Goal: Task Accomplishment & Management: Use online tool/utility

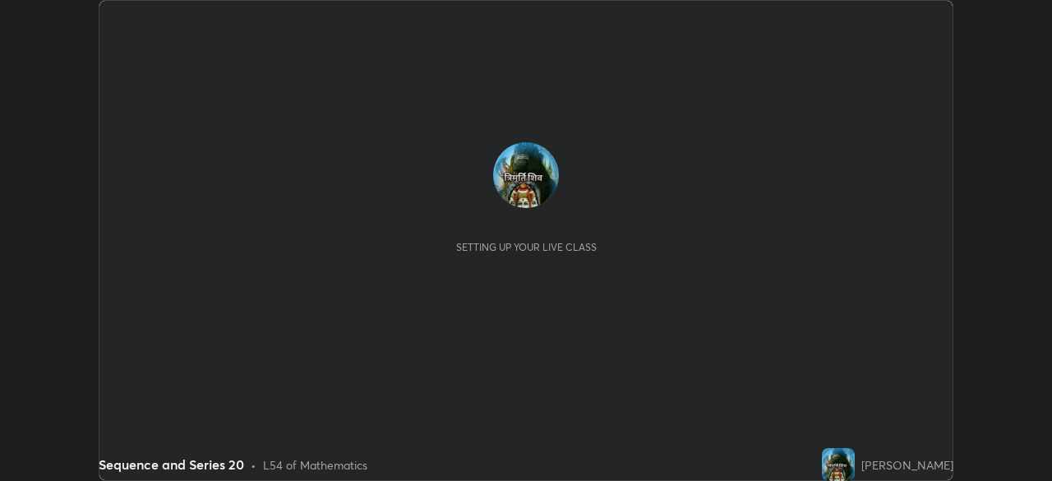
scroll to position [481, 1051]
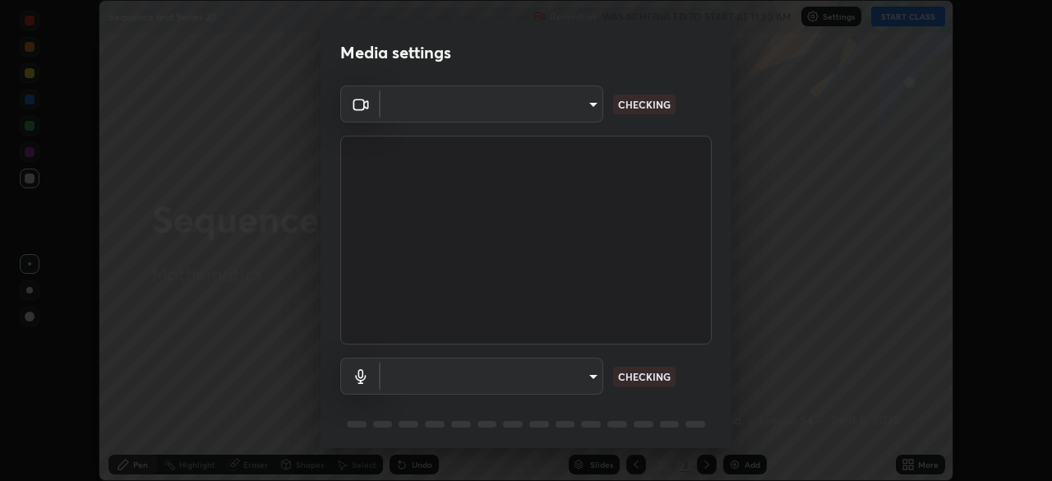
type input "495e9aafafa99ab02b2630cd73316b4ffac4e6b0a44c495734db4bb24564e739"
type input "communications"
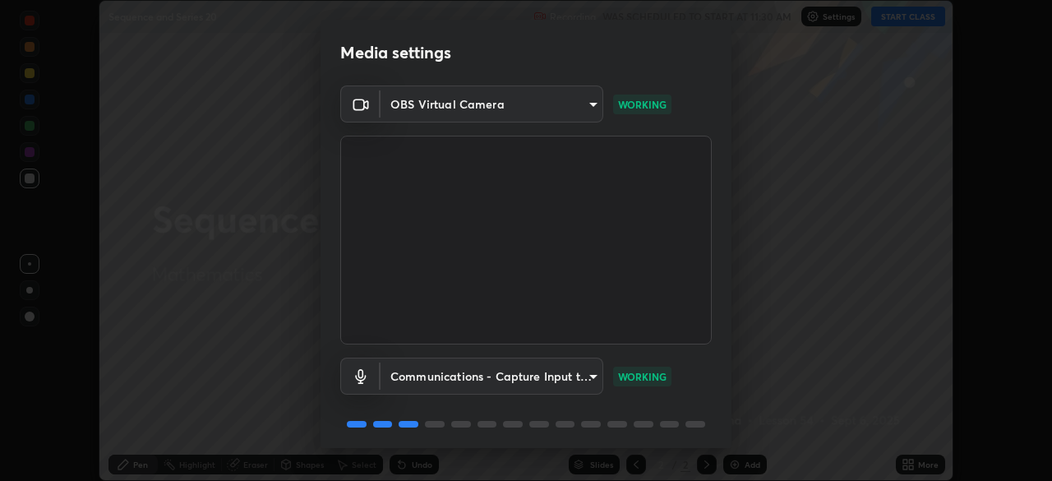
scroll to position [58, 0]
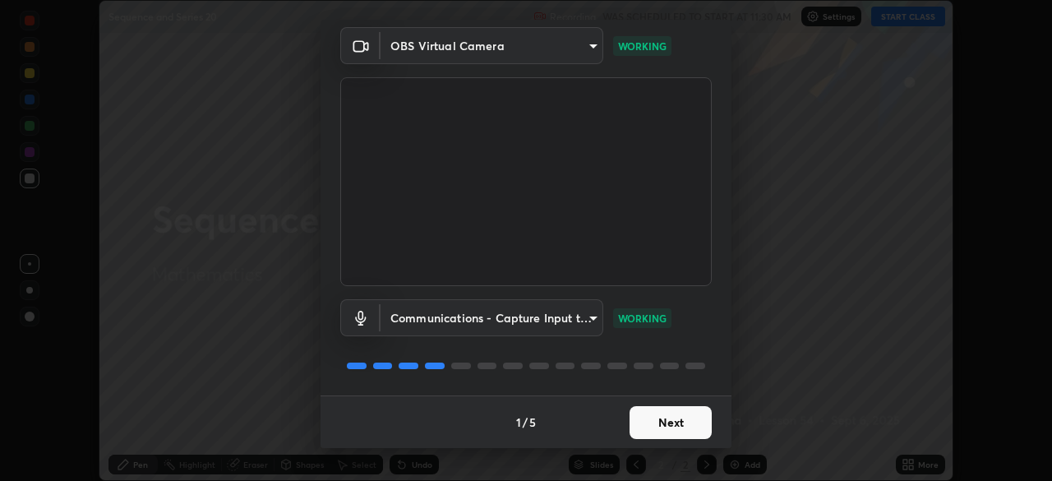
click at [660, 420] on button "Next" at bounding box center [670, 422] width 82 height 33
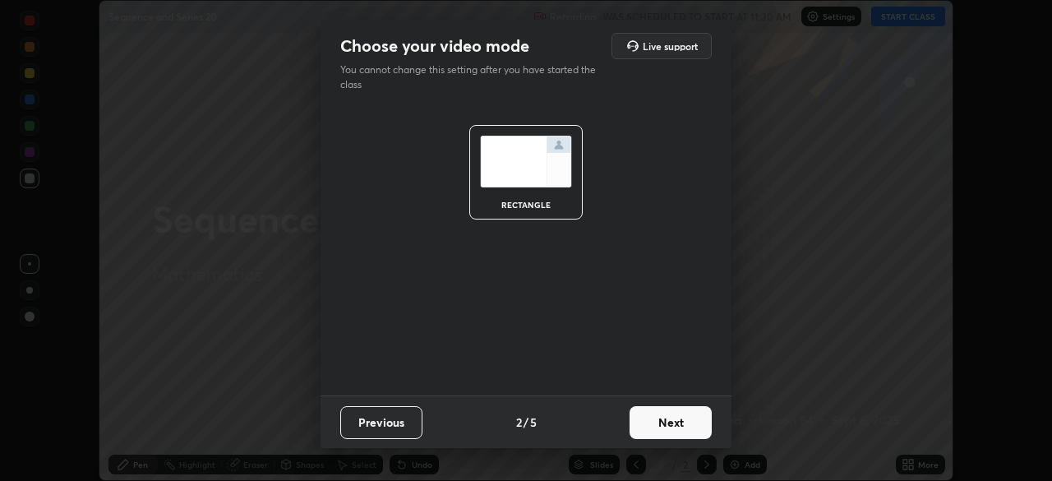
scroll to position [0, 0]
click at [667, 421] on button "Next" at bounding box center [670, 422] width 82 height 33
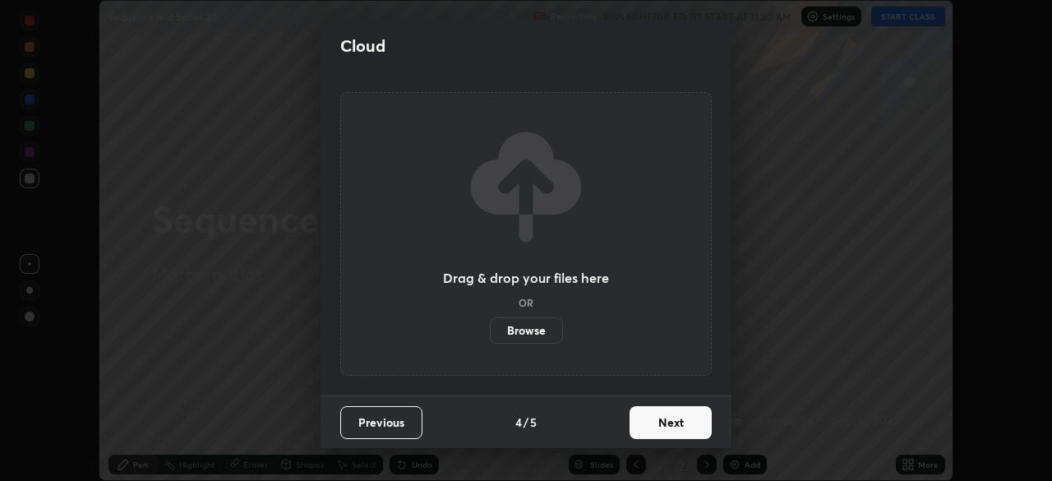
click at [665, 431] on button "Next" at bounding box center [670, 422] width 82 height 33
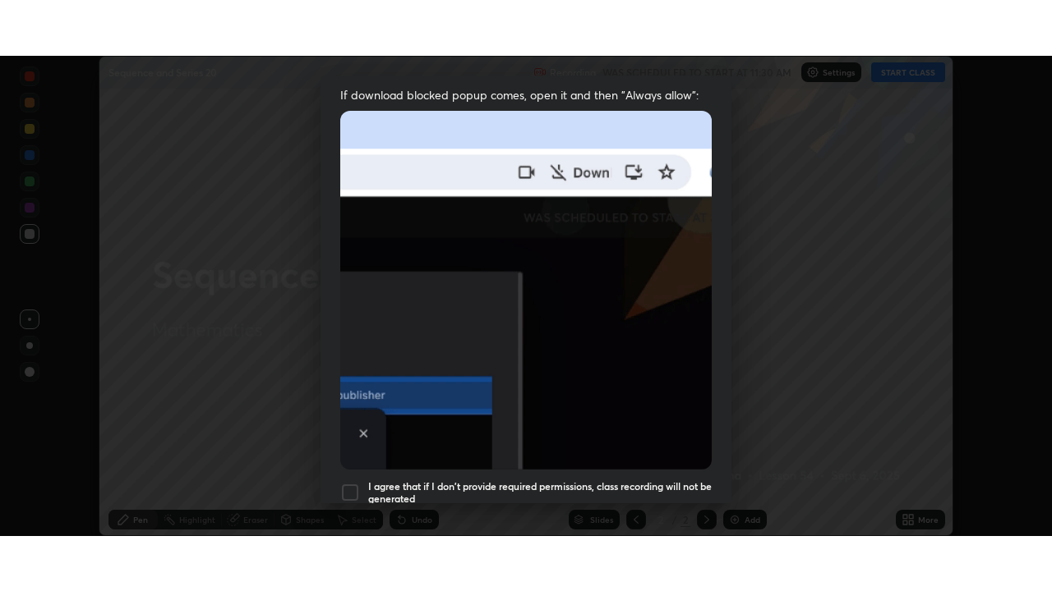
scroll to position [394, 0]
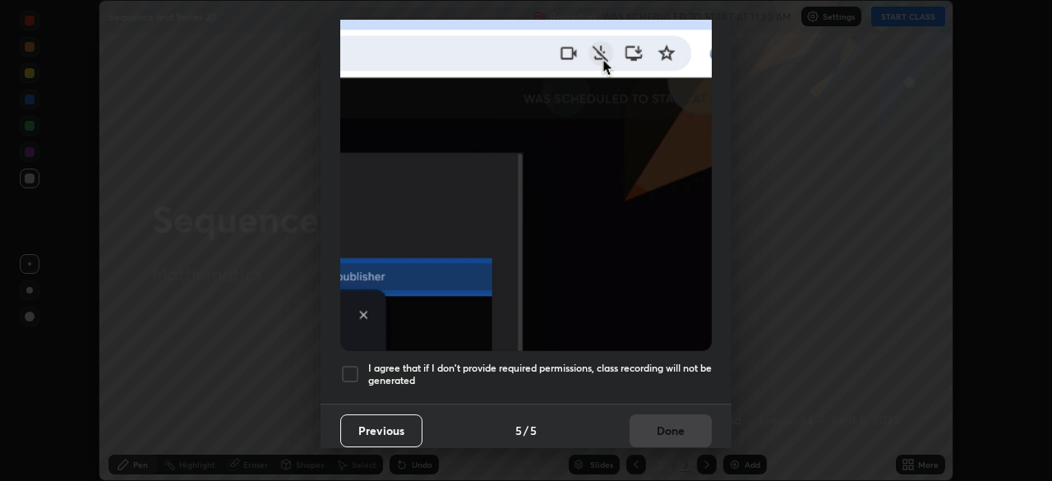
click at [349, 364] on div at bounding box center [350, 374] width 20 height 20
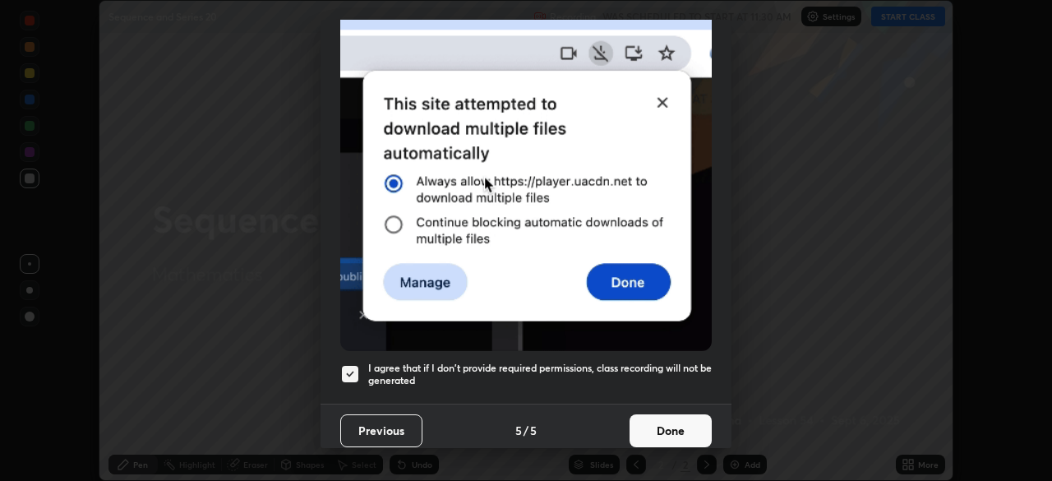
click at [652, 427] on button "Done" at bounding box center [670, 430] width 82 height 33
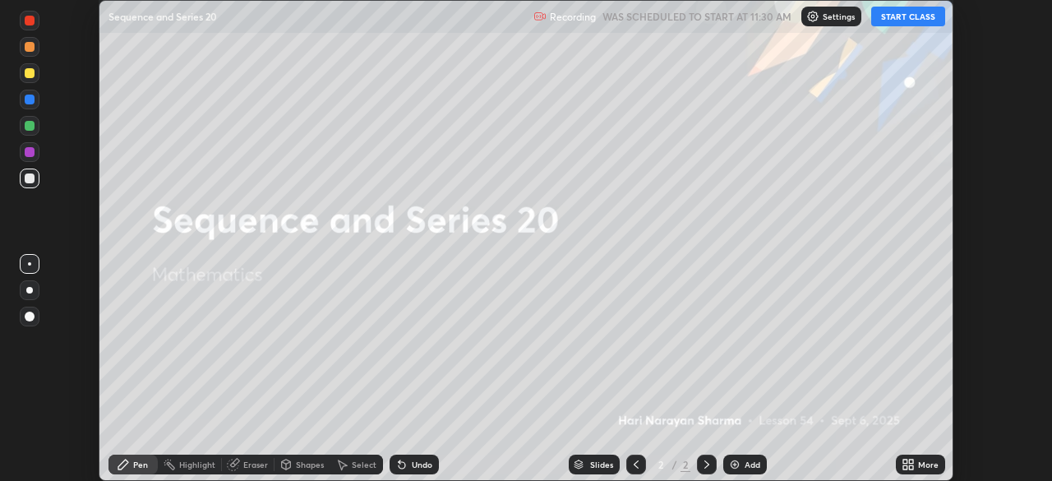
click at [895, 16] on button "START CLASS" at bounding box center [908, 17] width 74 height 20
click at [910, 467] on icon at bounding box center [911, 467] width 4 height 4
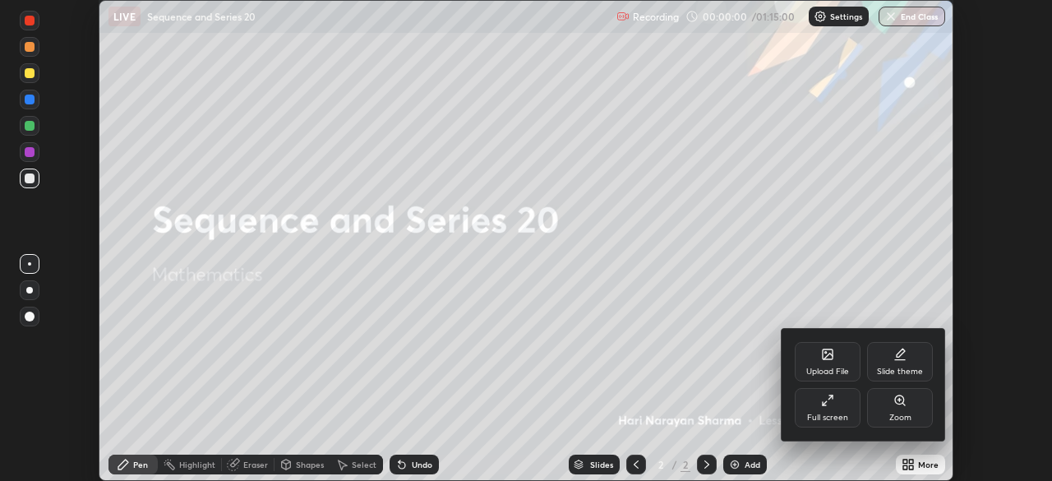
click at [822, 406] on icon at bounding box center [827, 400] width 13 height 13
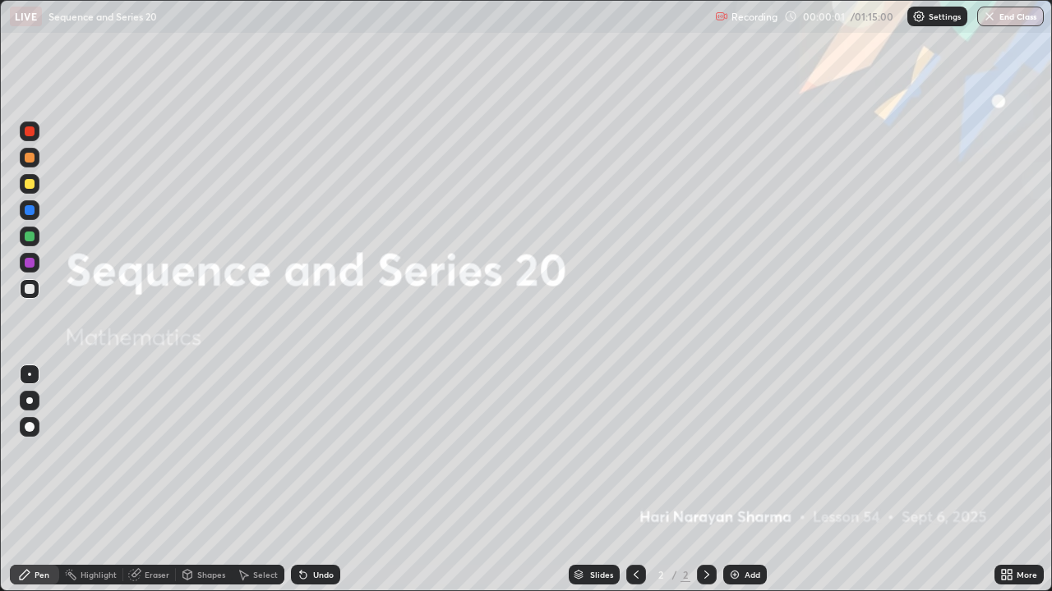
scroll to position [591, 1052]
click at [734, 480] on img at bounding box center [734, 574] width 13 height 13
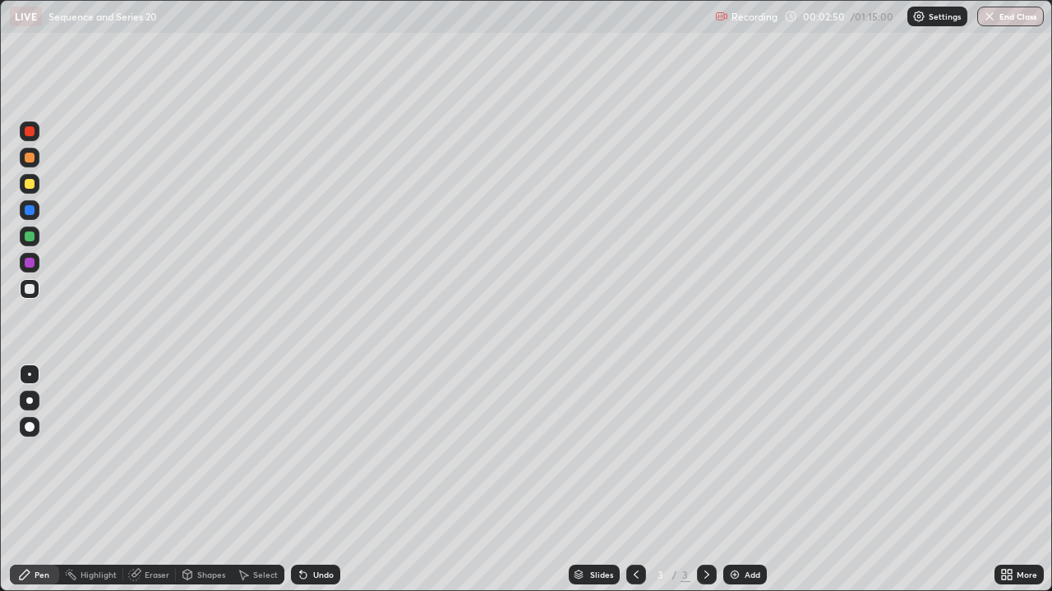
click at [29, 186] on div at bounding box center [30, 184] width 10 height 10
click at [23, 291] on div at bounding box center [30, 289] width 20 height 20
click at [30, 186] on div at bounding box center [30, 184] width 10 height 10
click at [30, 287] on div at bounding box center [30, 289] width 10 height 10
click at [30, 185] on div at bounding box center [30, 184] width 10 height 10
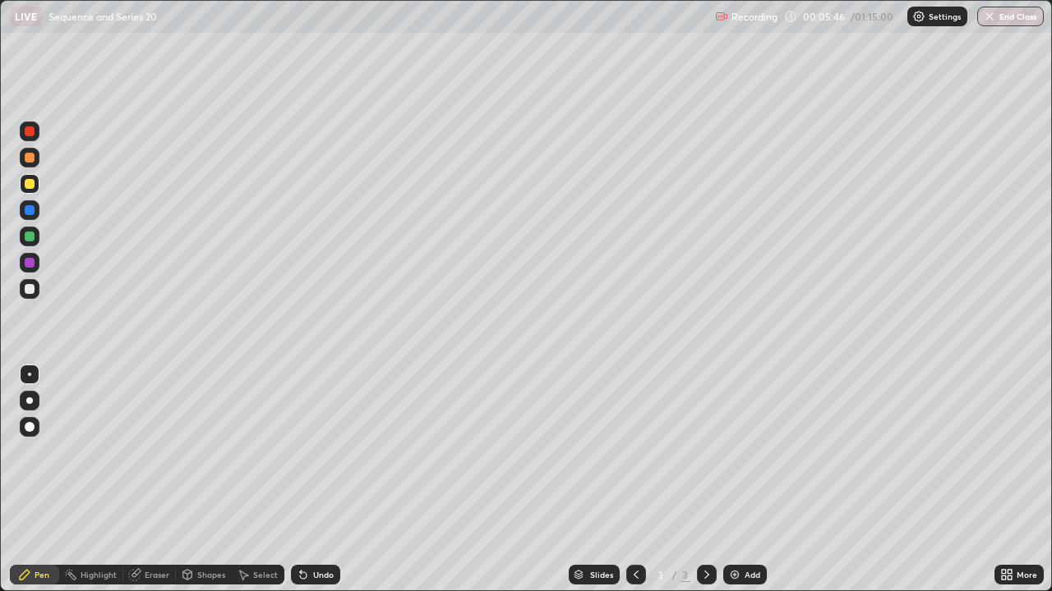
click at [30, 289] on div at bounding box center [30, 289] width 10 height 10
click at [30, 480] on icon at bounding box center [24, 574] width 13 height 13
click at [30, 182] on div at bounding box center [30, 184] width 10 height 10
click at [25, 291] on div at bounding box center [30, 289] width 10 height 10
click at [238, 480] on icon at bounding box center [243, 574] width 13 height 13
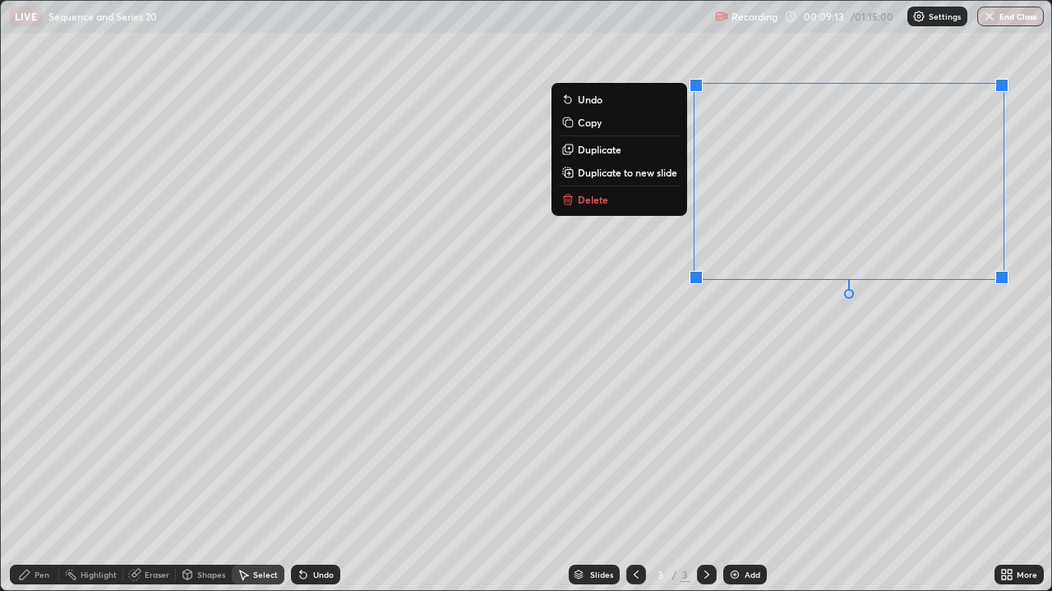
click at [622, 208] on button "Delete" at bounding box center [619, 200] width 122 height 20
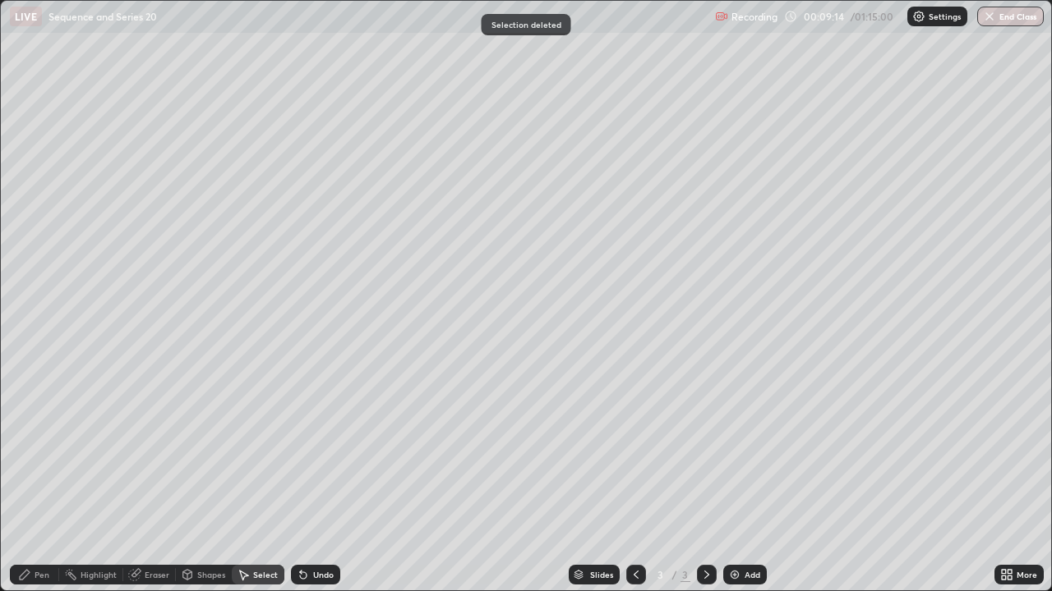
click at [27, 480] on icon at bounding box center [24, 574] width 13 height 13
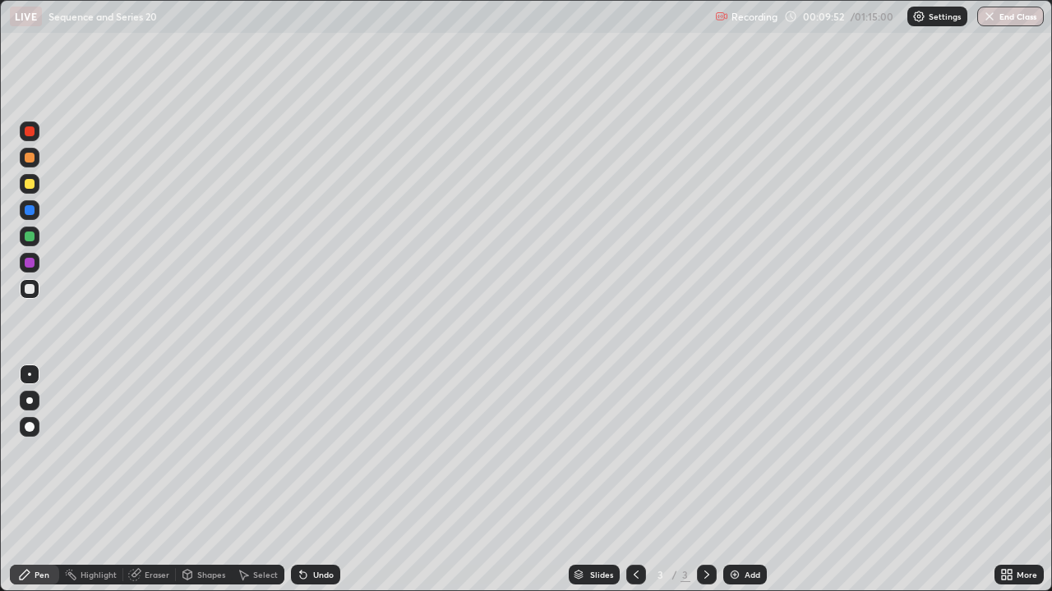
click at [305, 480] on icon at bounding box center [303, 574] width 13 height 13
click at [304, 480] on icon at bounding box center [303, 576] width 7 height 7
click at [36, 186] on div at bounding box center [30, 184] width 20 height 20
click at [21, 292] on div at bounding box center [30, 289] width 20 height 20
click at [28, 185] on div at bounding box center [30, 184] width 10 height 10
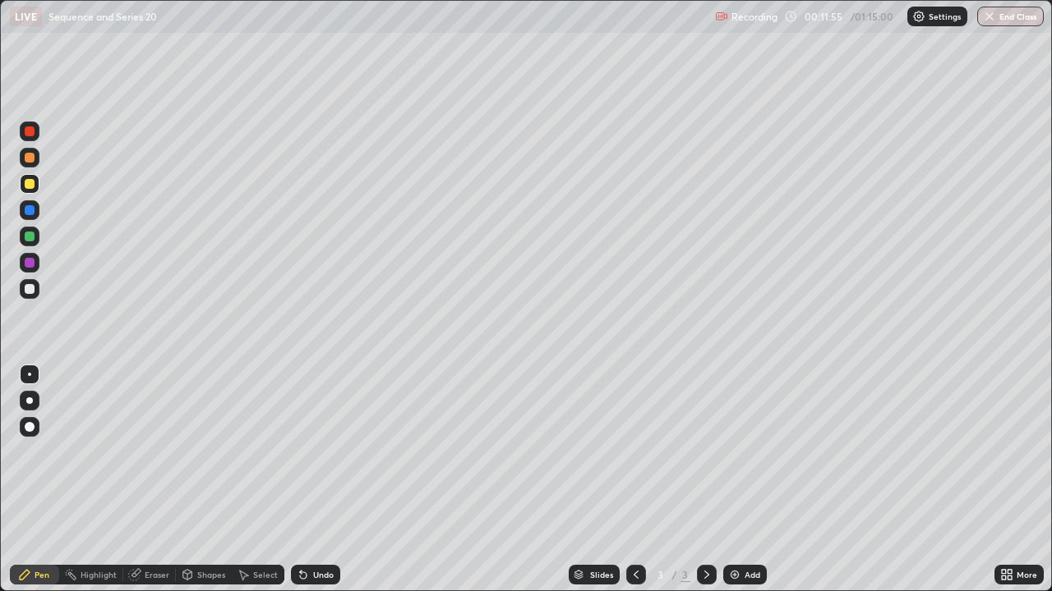
click at [29, 295] on div at bounding box center [30, 289] width 20 height 20
click at [736, 480] on img at bounding box center [734, 574] width 13 height 13
click at [633, 480] on icon at bounding box center [635, 574] width 13 height 13
click at [704, 480] on icon at bounding box center [706, 574] width 13 height 13
click at [632, 480] on icon at bounding box center [635, 574] width 13 height 13
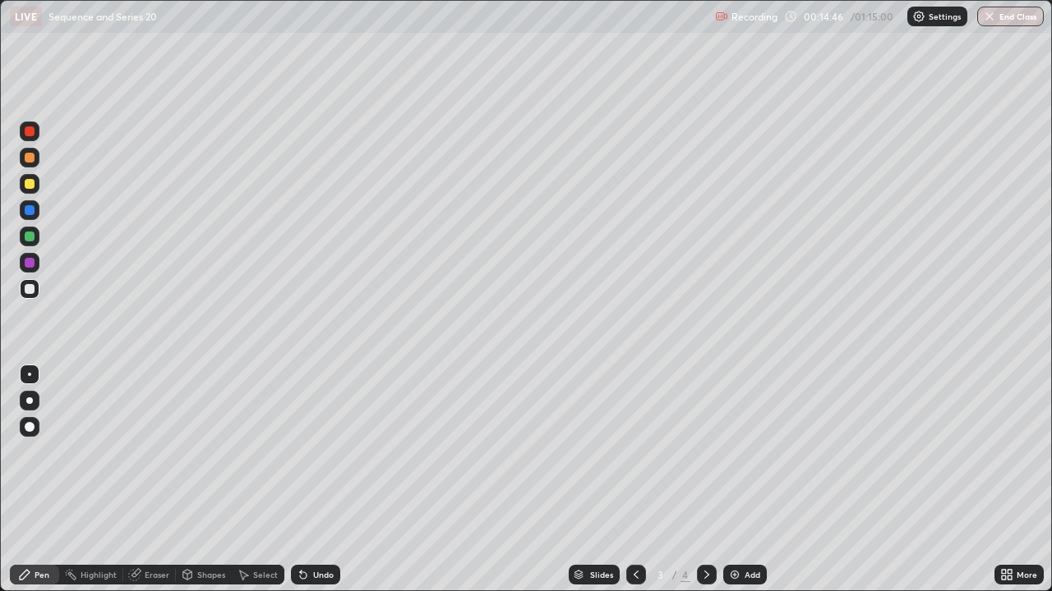
click at [705, 480] on icon at bounding box center [706, 574] width 13 height 13
click at [634, 480] on icon at bounding box center [635, 574] width 13 height 13
click at [705, 480] on icon at bounding box center [706, 574] width 13 height 13
click at [636, 480] on icon at bounding box center [635, 575] width 5 height 8
click at [705, 480] on icon at bounding box center [706, 574] width 13 height 13
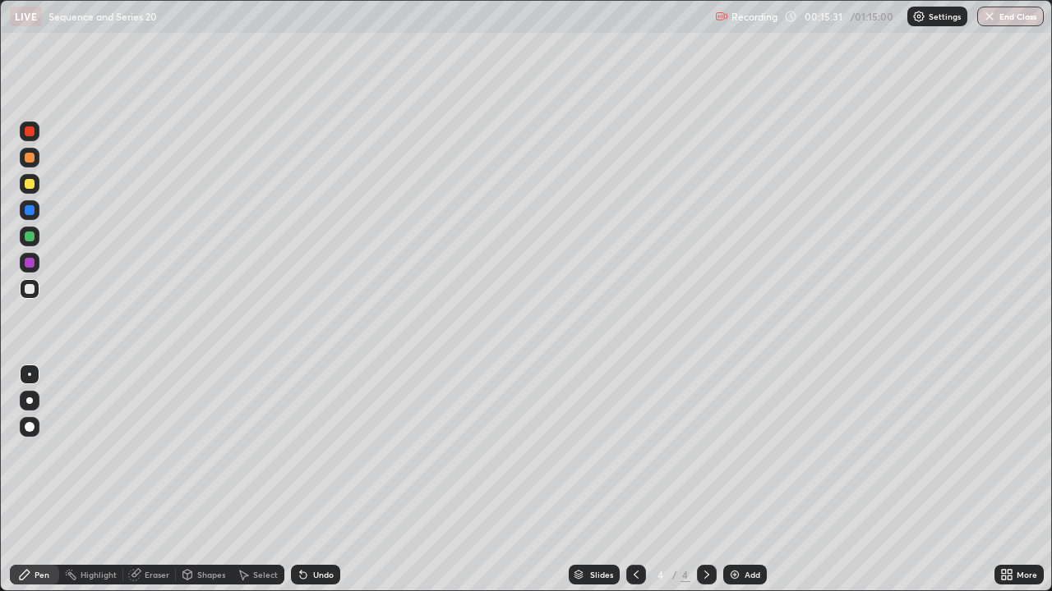
click at [634, 480] on icon at bounding box center [635, 574] width 13 height 13
click at [702, 480] on icon at bounding box center [706, 574] width 13 height 13
click at [245, 480] on div "Select" at bounding box center [258, 575] width 53 height 20
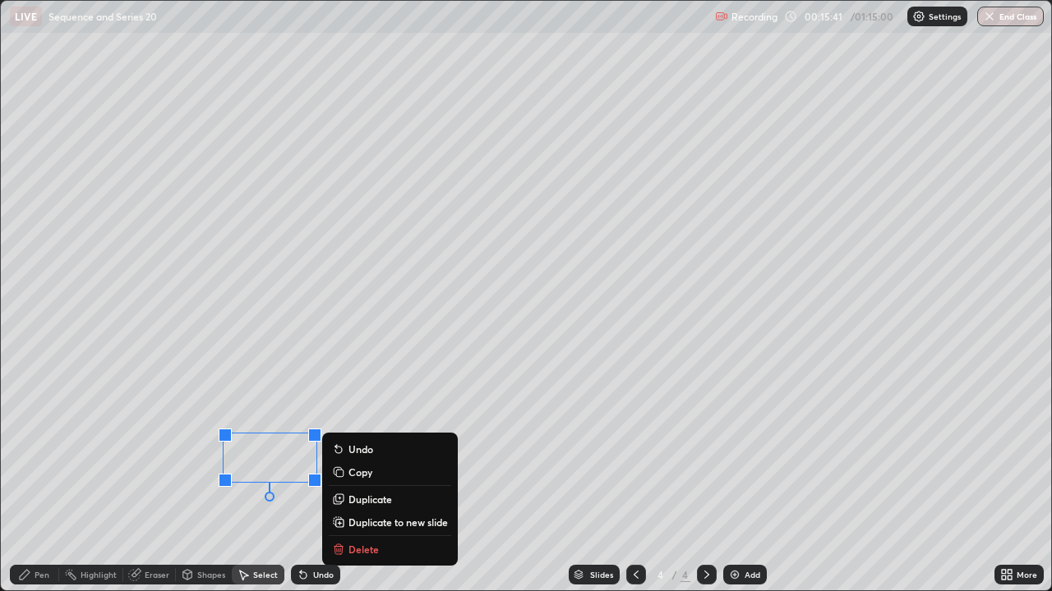
click at [364, 480] on p "Delete" at bounding box center [363, 549] width 30 height 13
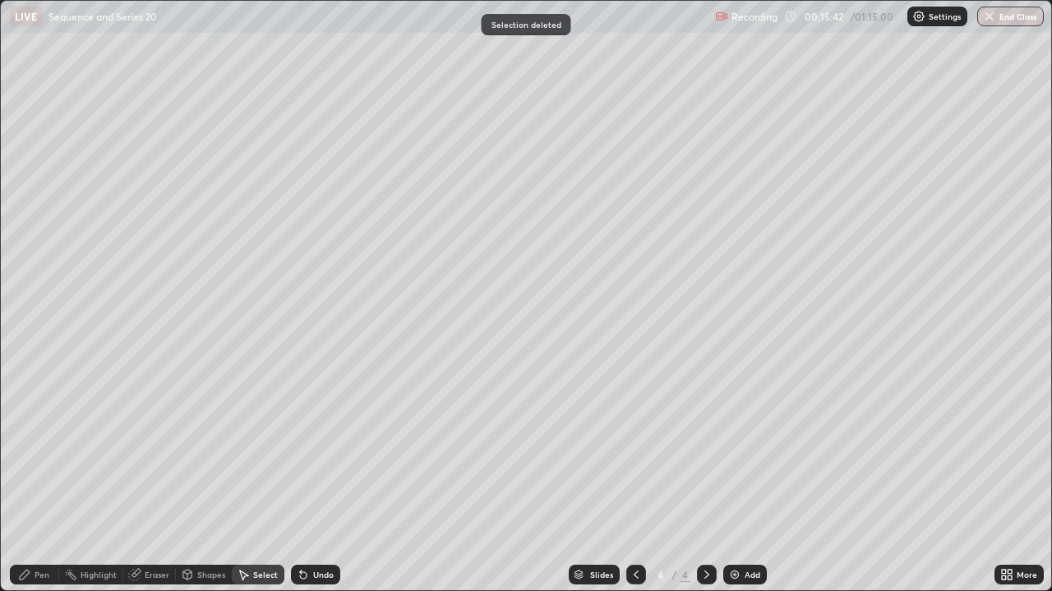
click at [35, 480] on div "Pen" at bounding box center [42, 575] width 15 height 8
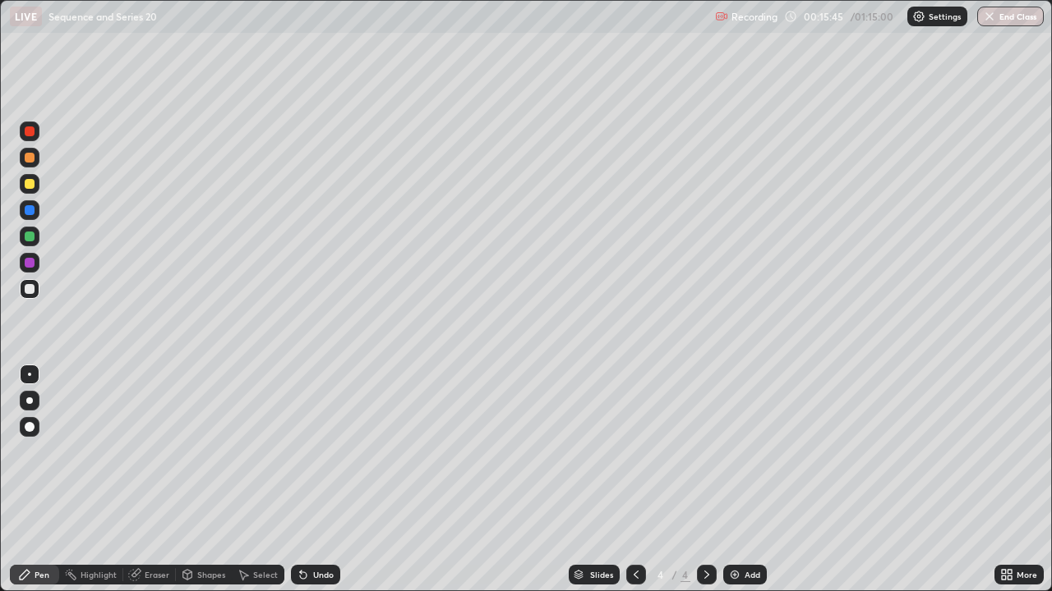
click at [25, 185] on div at bounding box center [30, 184] width 10 height 10
click at [637, 480] on div at bounding box center [636, 575] width 20 height 20
click at [698, 480] on div at bounding box center [707, 575] width 20 height 20
click at [737, 480] on img at bounding box center [734, 574] width 13 height 13
click at [637, 480] on div at bounding box center [636, 575] width 20 height 33
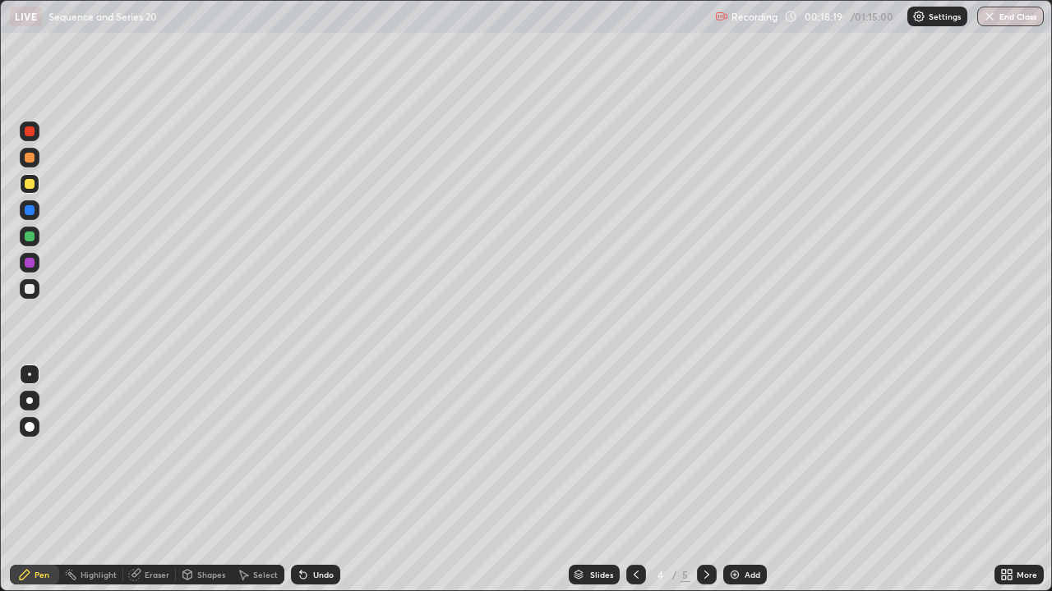
click at [705, 480] on icon at bounding box center [706, 574] width 13 height 13
click at [634, 480] on icon at bounding box center [635, 574] width 13 height 13
click at [697, 480] on div at bounding box center [707, 575] width 20 height 20
click at [633, 480] on icon at bounding box center [635, 574] width 13 height 13
click at [632, 480] on icon at bounding box center [635, 574] width 13 height 13
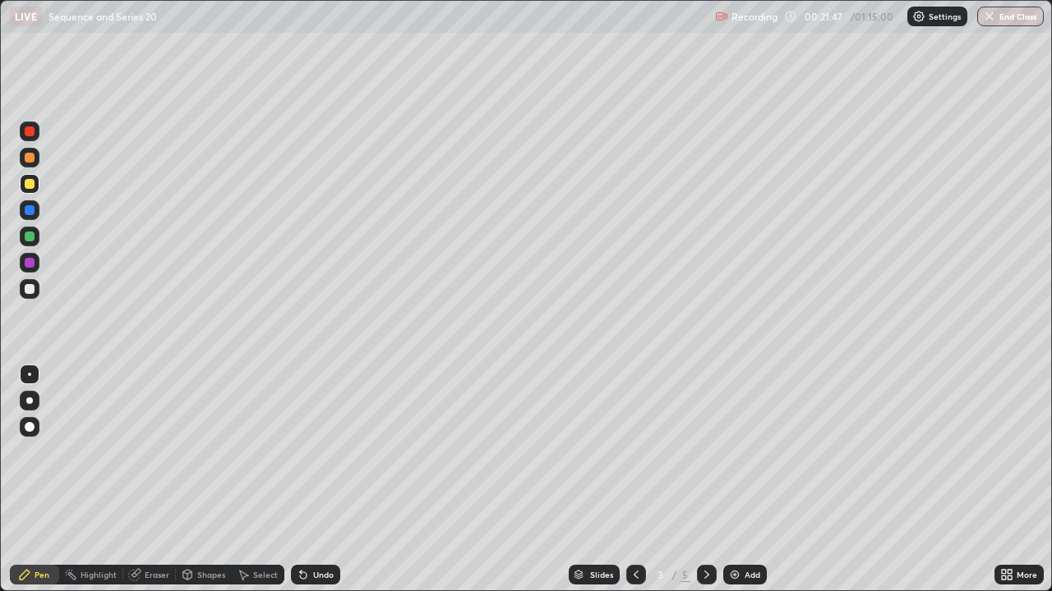
click at [703, 480] on icon at bounding box center [706, 574] width 13 height 13
click at [633, 480] on icon at bounding box center [635, 574] width 13 height 13
click at [704, 480] on icon at bounding box center [706, 574] width 13 height 13
click at [706, 480] on icon at bounding box center [706, 575] width 5 height 8
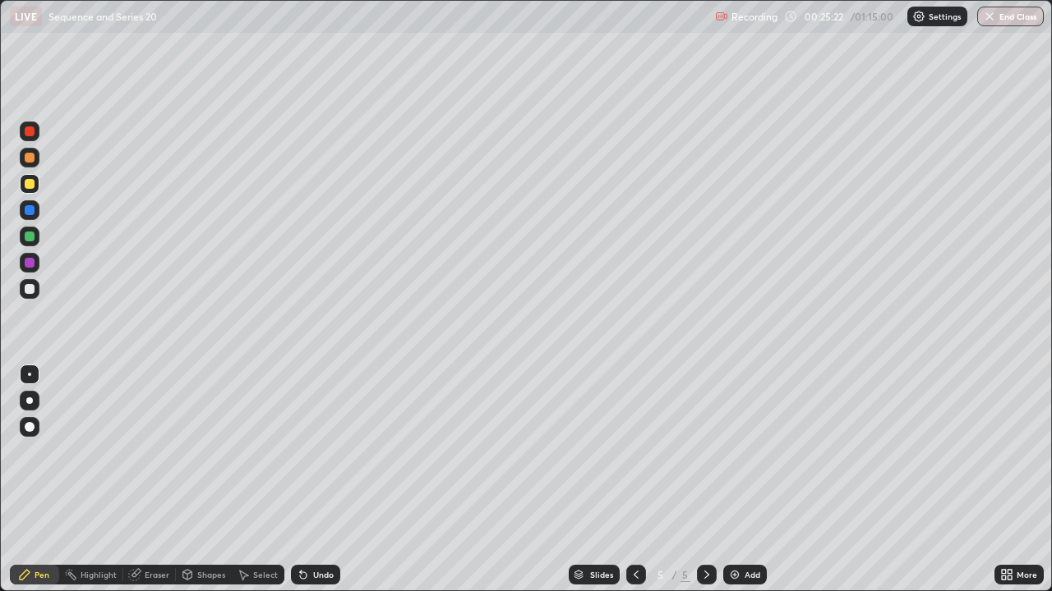
click at [736, 480] on img at bounding box center [734, 574] width 13 height 13
click at [29, 288] on div at bounding box center [30, 289] width 10 height 10
click at [28, 289] on div at bounding box center [30, 289] width 10 height 10
click at [23, 294] on div at bounding box center [30, 289] width 20 height 20
click at [740, 480] on div "Add" at bounding box center [745, 575] width 44 height 20
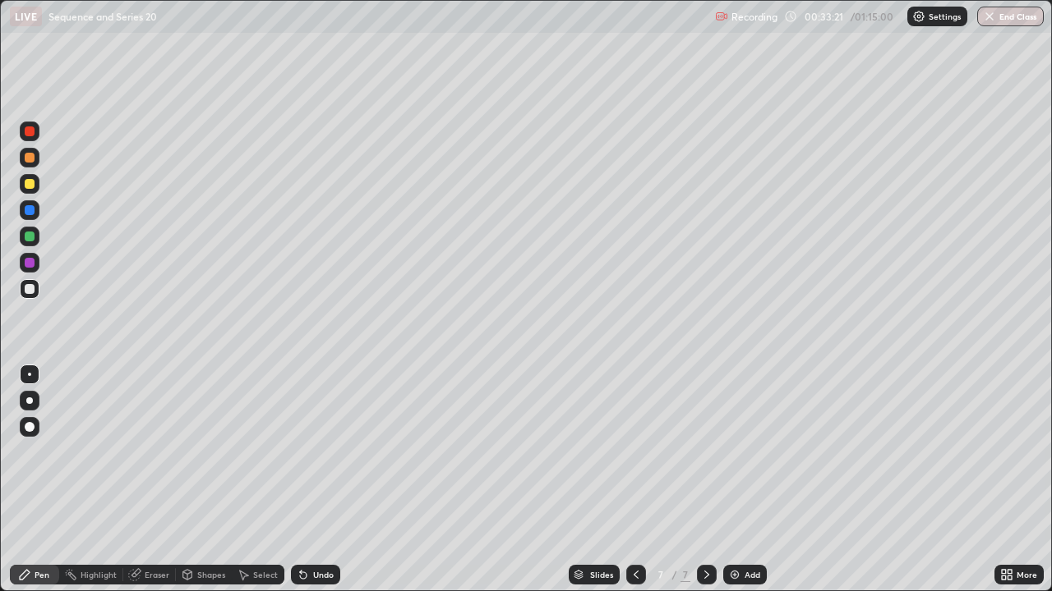
click at [634, 480] on icon at bounding box center [635, 574] width 13 height 13
click at [700, 480] on icon at bounding box center [706, 574] width 13 height 13
click at [634, 480] on icon at bounding box center [635, 574] width 13 height 13
click at [704, 480] on icon at bounding box center [706, 575] width 5 height 8
click at [633, 480] on icon at bounding box center [635, 574] width 13 height 13
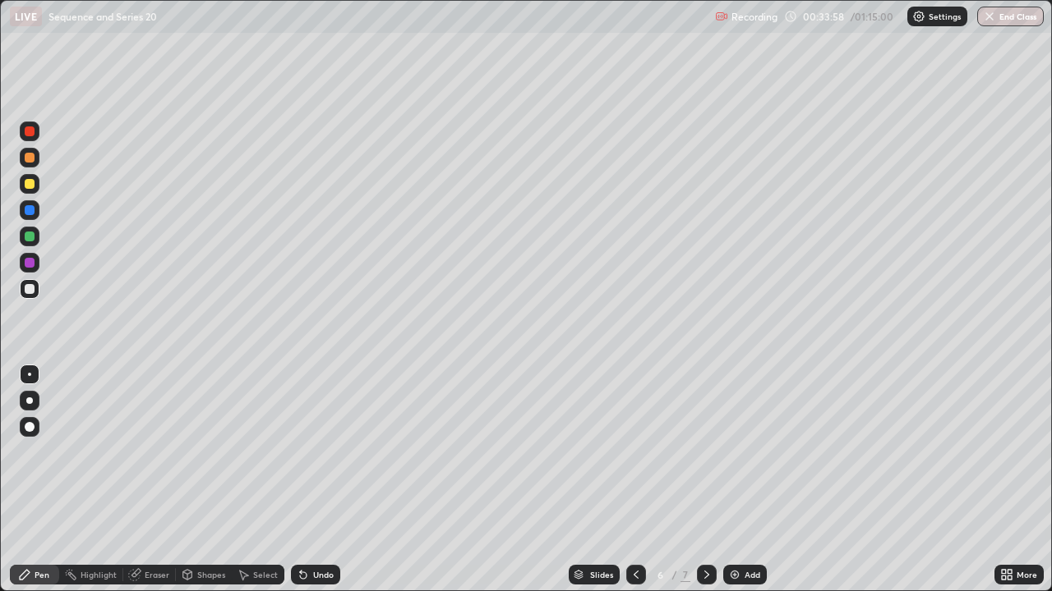
click at [705, 480] on icon at bounding box center [706, 575] width 5 height 8
click at [732, 480] on div "Add" at bounding box center [745, 575] width 44 height 20
click at [634, 480] on icon at bounding box center [635, 574] width 13 height 13
click at [706, 480] on icon at bounding box center [706, 575] width 5 height 8
click at [633, 480] on icon at bounding box center [635, 574] width 13 height 13
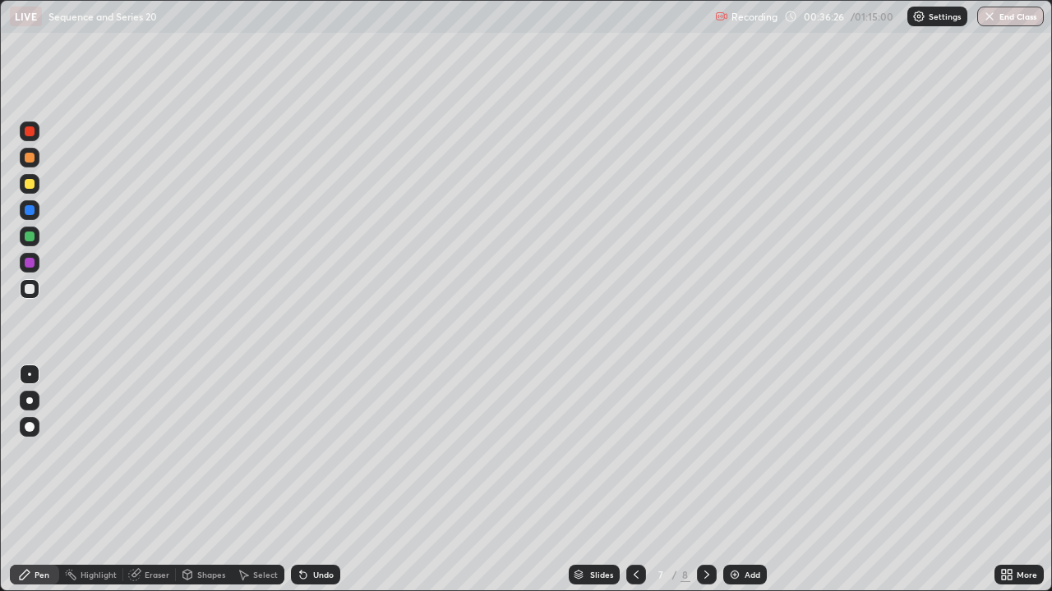
click at [702, 480] on div at bounding box center [707, 575] width 20 height 20
click at [634, 480] on icon at bounding box center [635, 574] width 13 height 13
click at [700, 480] on icon at bounding box center [706, 574] width 13 height 13
click at [705, 480] on icon at bounding box center [706, 574] width 13 height 13
click at [702, 480] on icon at bounding box center [706, 574] width 13 height 13
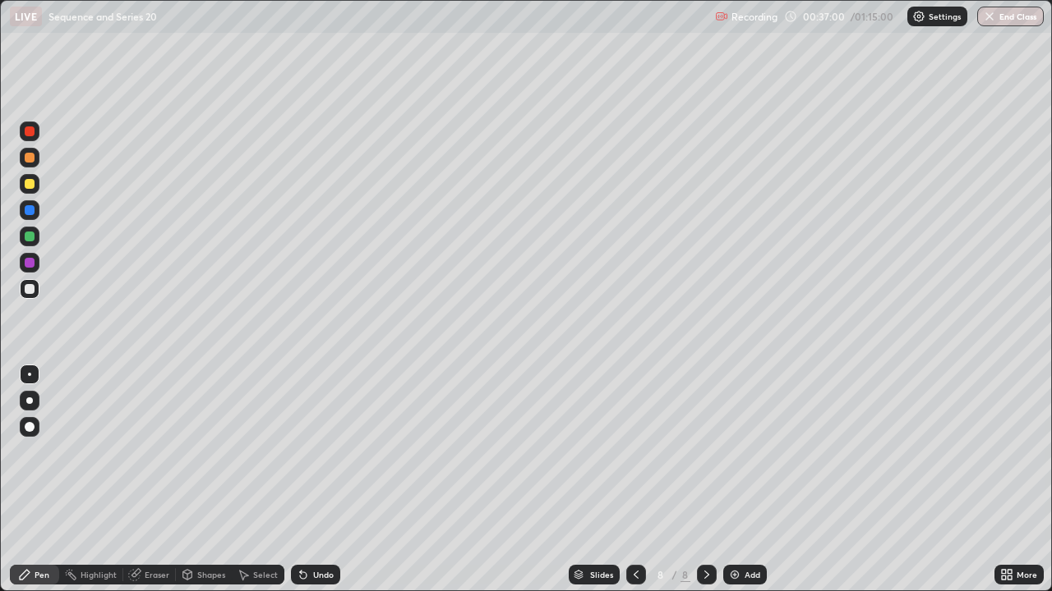
click at [736, 480] on img at bounding box center [734, 574] width 13 height 13
click at [634, 480] on icon at bounding box center [635, 574] width 13 height 13
click at [705, 480] on icon at bounding box center [706, 574] width 13 height 13
click at [705, 480] on icon at bounding box center [706, 575] width 5 height 8
click at [315, 480] on div "Undo" at bounding box center [323, 575] width 21 height 8
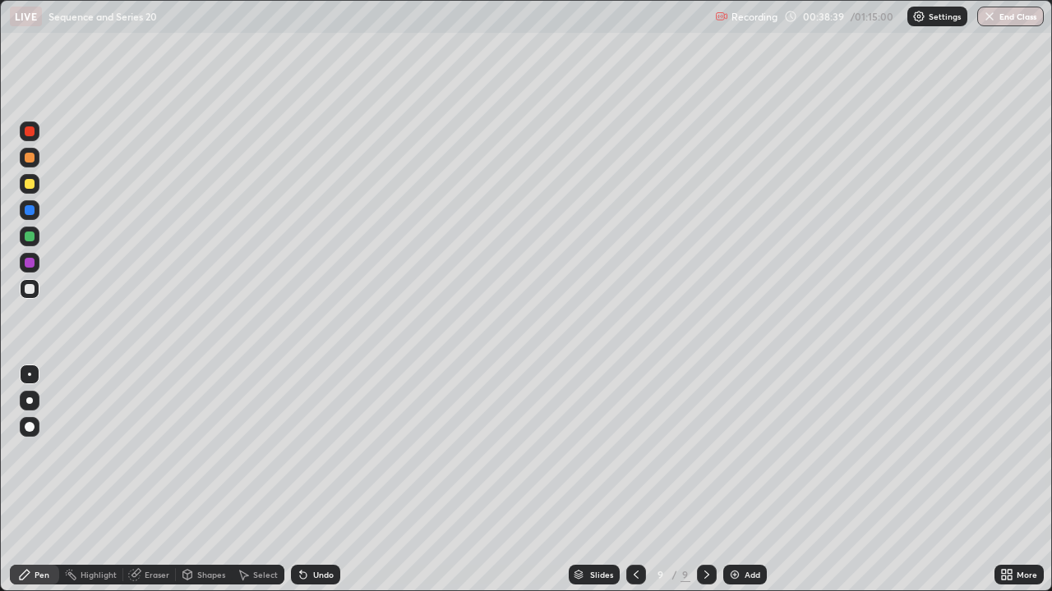
click at [316, 480] on div "Undo" at bounding box center [323, 575] width 21 height 8
click at [312, 480] on div "Undo" at bounding box center [315, 575] width 49 height 20
click at [260, 480] on div "Select" at bounding box center [265, 575] width 25 height 8
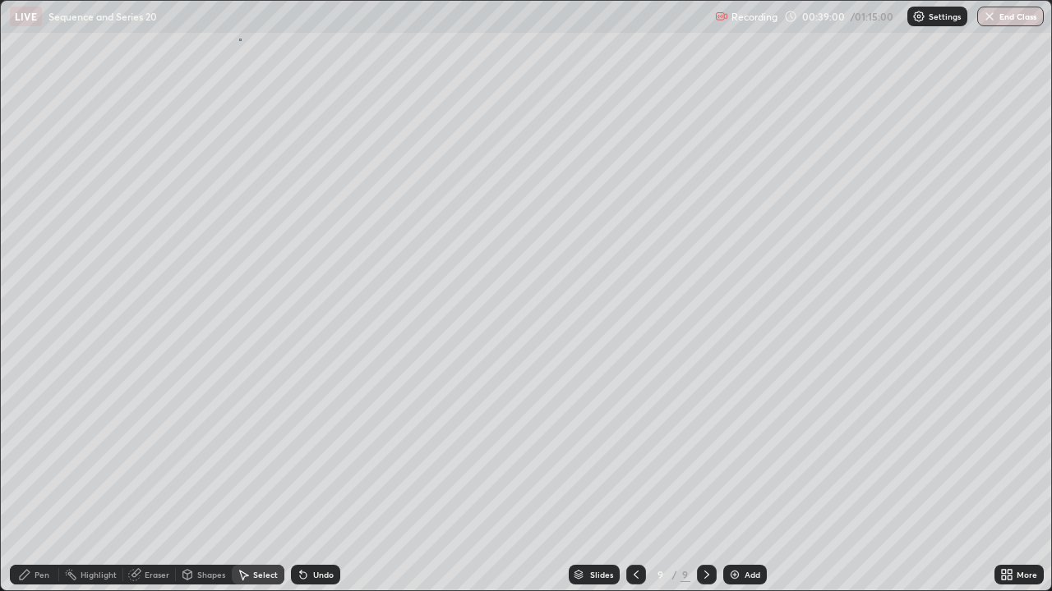
click at [238, 39] on div "0 ° Undo Copy Duplicate Duplicate to new slide Delete" at bounding box center [526, 296] width 1050 height 590
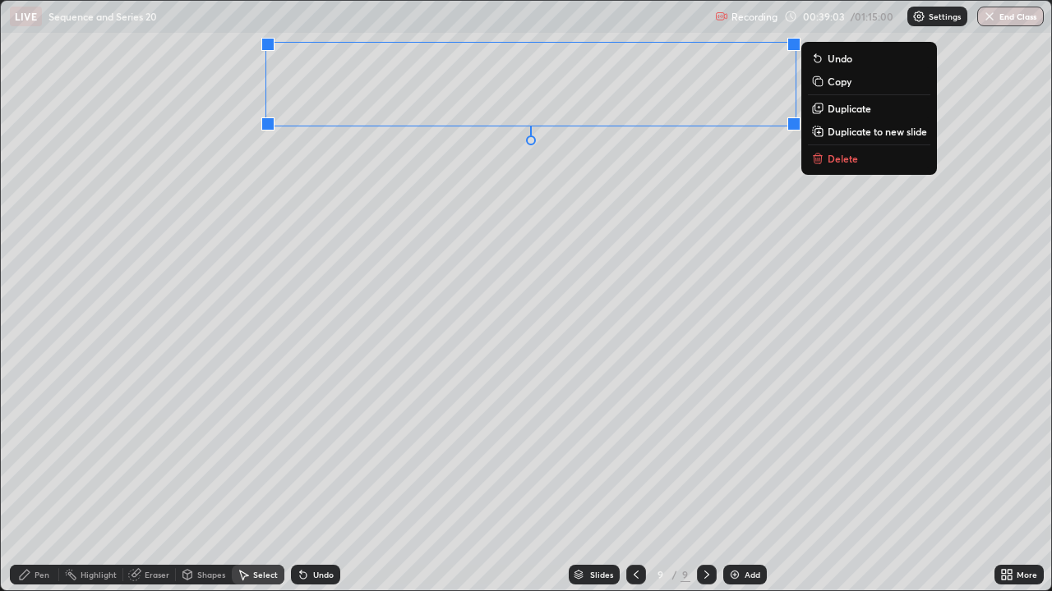
click at [827, 163] on p "Delete" at bounding box center [842, 158] width 30 height 13
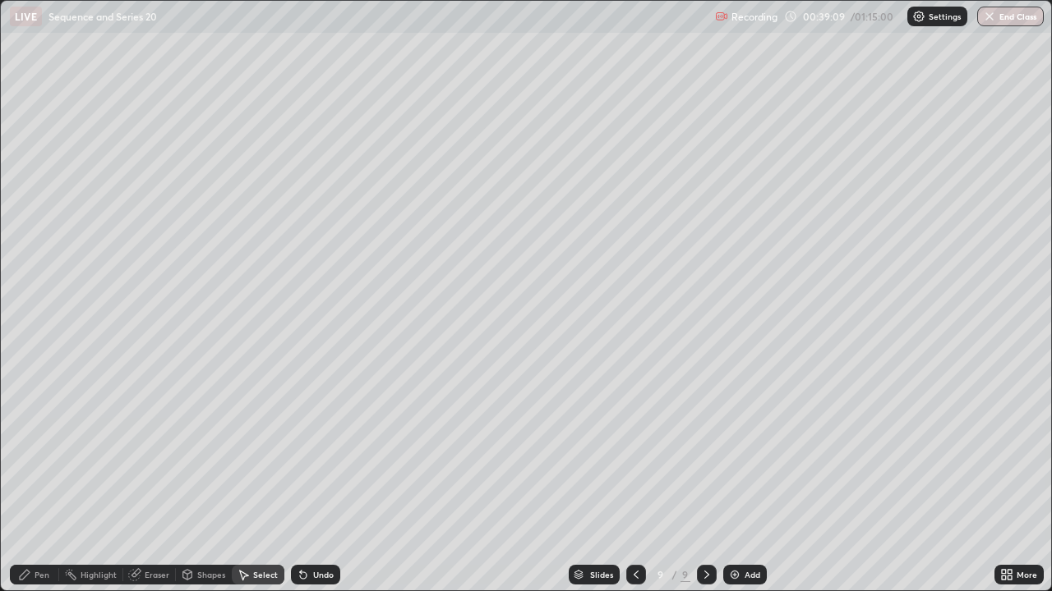
click at [38, 480] on div "Pen" at bounding box center [34, 575] width 49 height 20
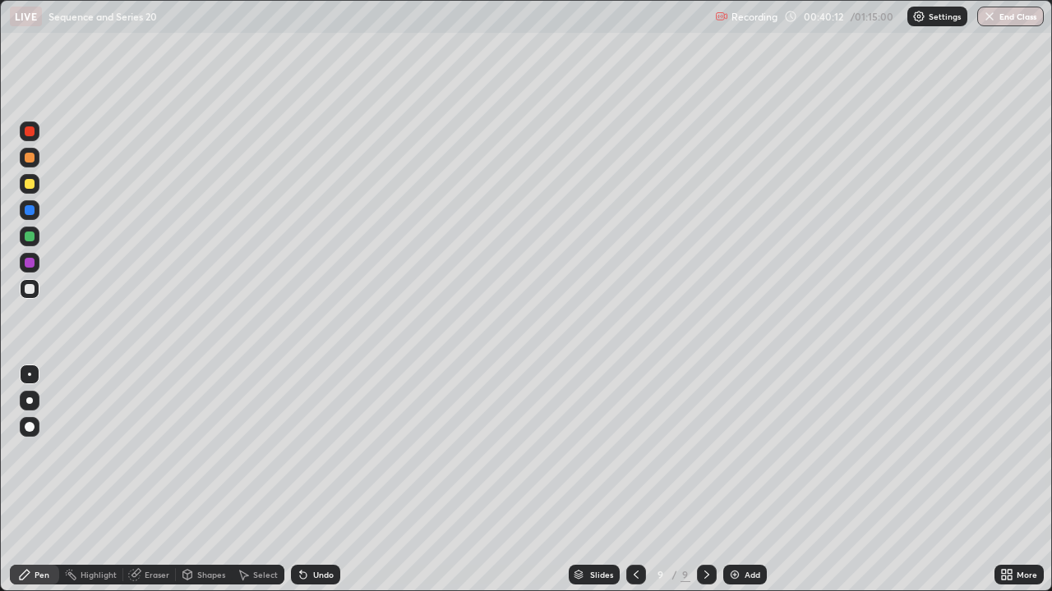
click at [254, 480] on div "Select" at bounding box center [258, 575] width 53 height 20
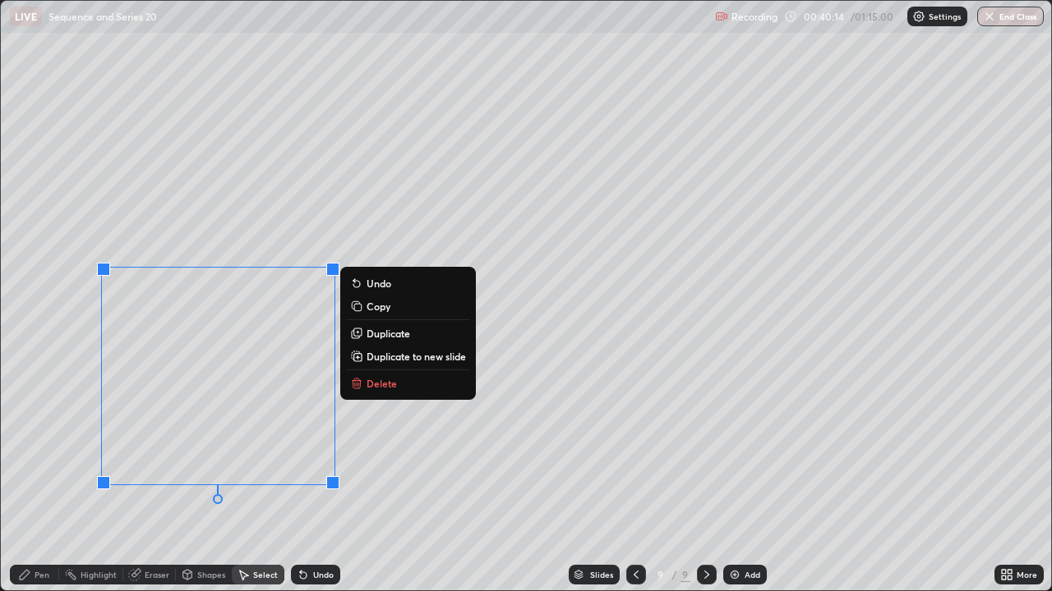
click at [365, 384] on button "Delete" at bounding box center [408, 384] width 122 height 20
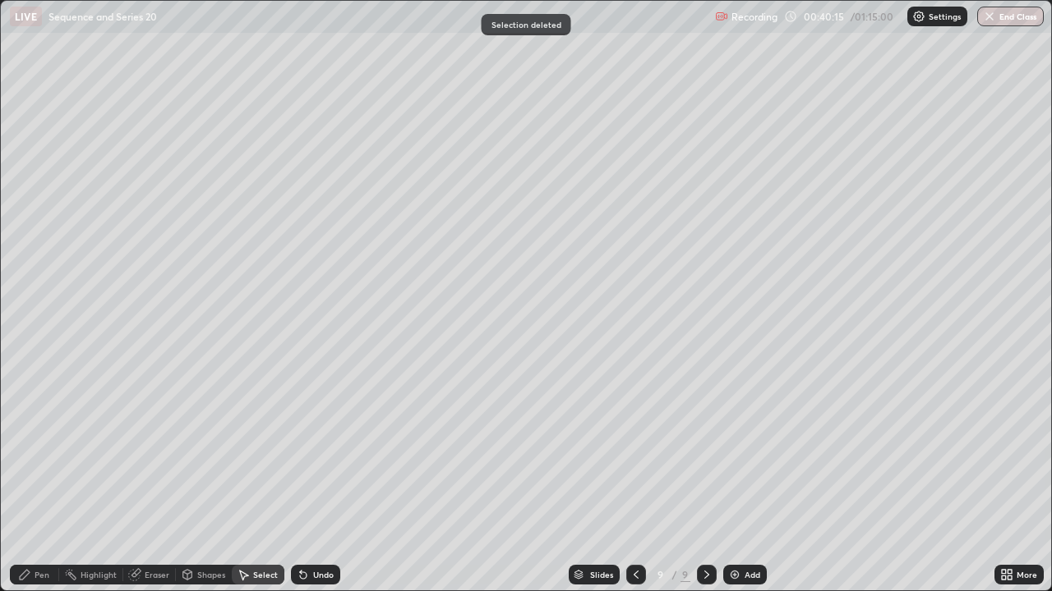
click at [41, 480] on div "Pen" at bounding box center [42, 575] width 15 height 8
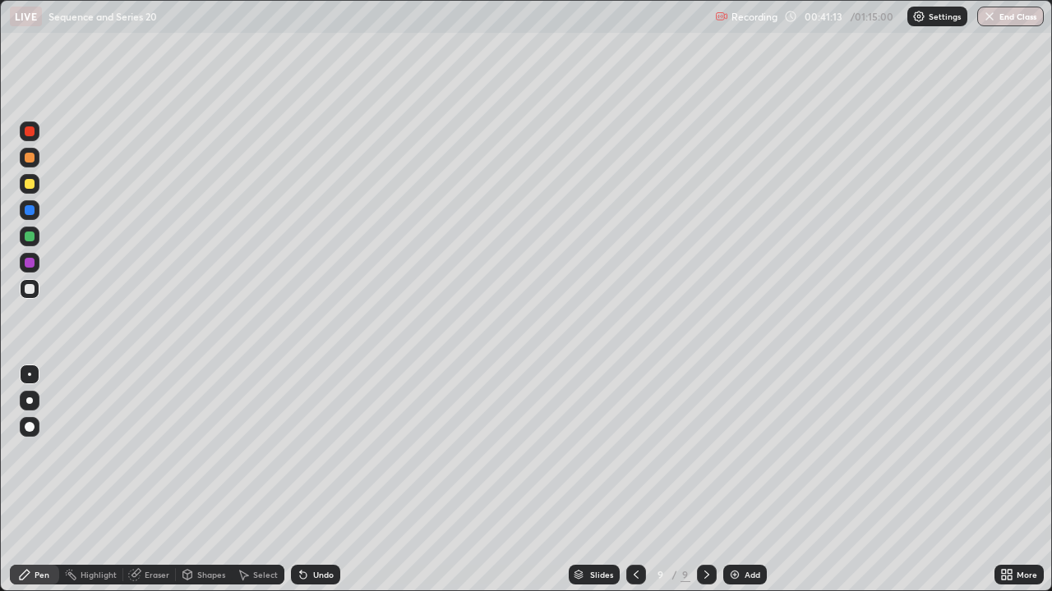
click at [269, 480] on div "Select" at bounding box center [258, 575] width 53 height 20
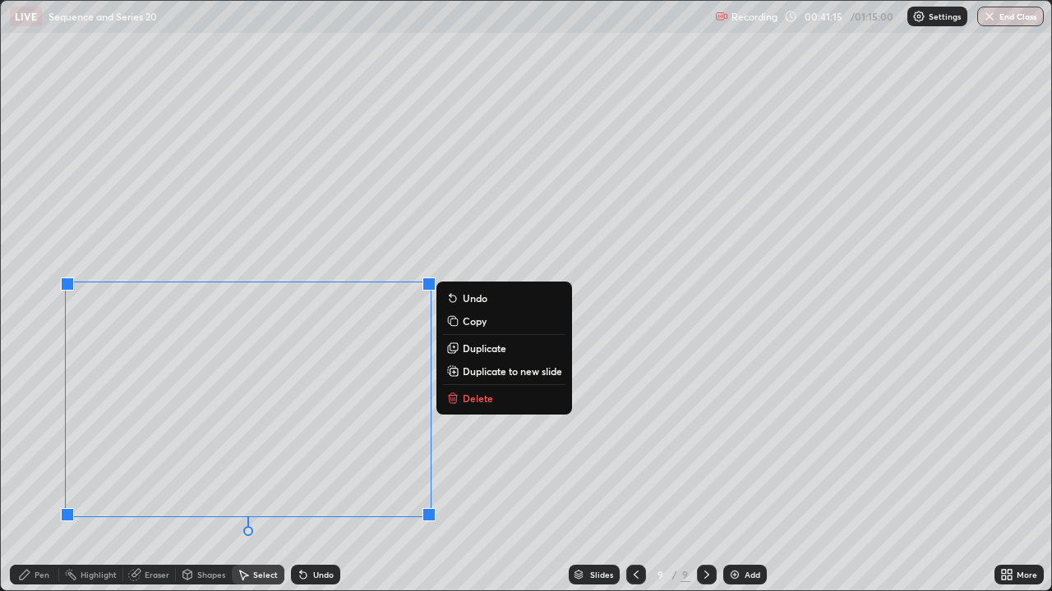
click at [476, 395] on p "Delete" at bounding box center [478, 398] width 30 height 13
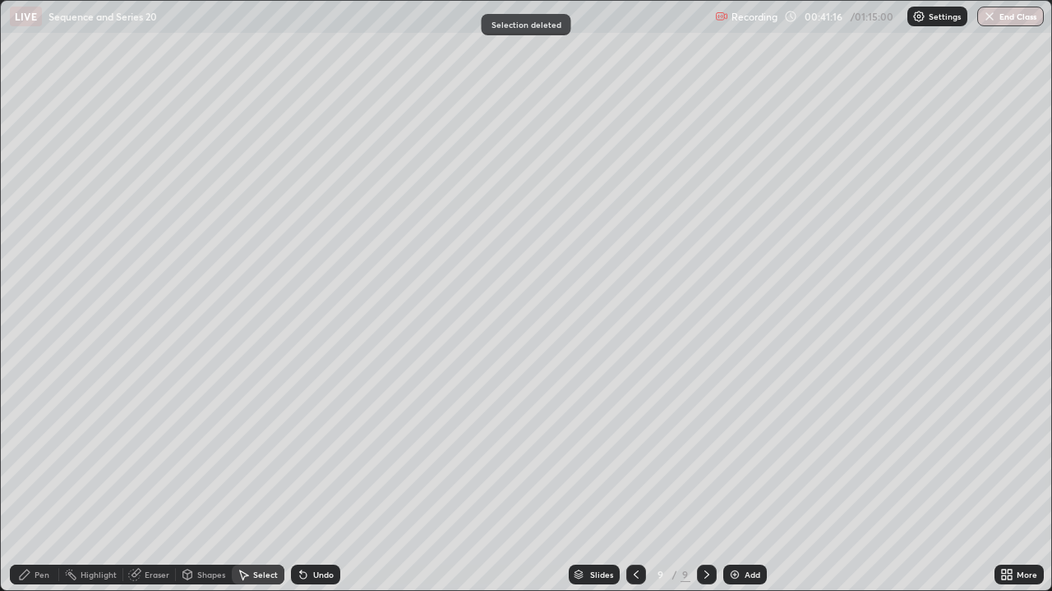
click at [39, 480] on div "Pen" at bounding box center [42, 575] width 15 height 8
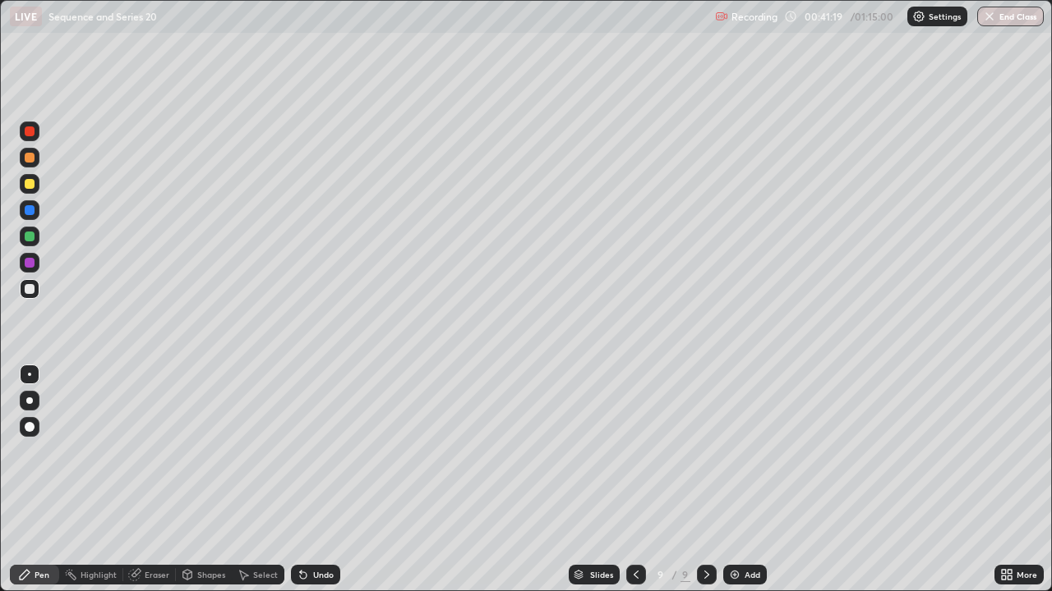
click at [23, 217] on div at bounding box center [30, 210] width 20 height 20
click at [23, 182] on div at bounding box center [30, 184] width 20 height 20
click at [42, 480] on div "Pen" at bounding box center [42, 575] width 15 height 8
click at [41, 480] on div "Pen" at bounding box center [42, 575] width 15 height 8
click at [40, 480] on div "Pen" at bounding box center [42, 575] width 15 height 8
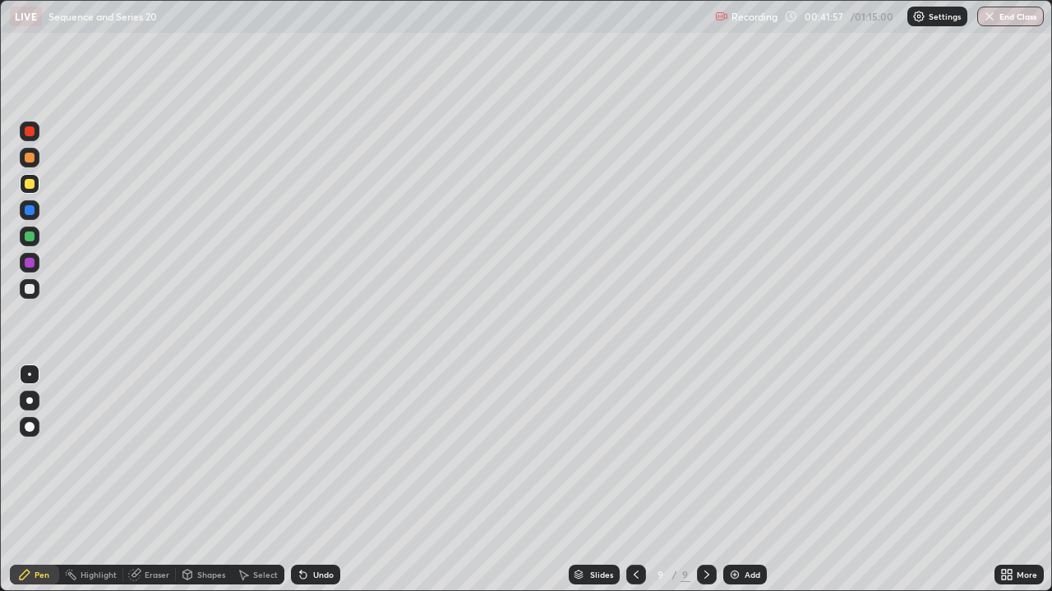
click at [265, 480] on div "Select" at bounding box center [265, 575] width 25 height 8
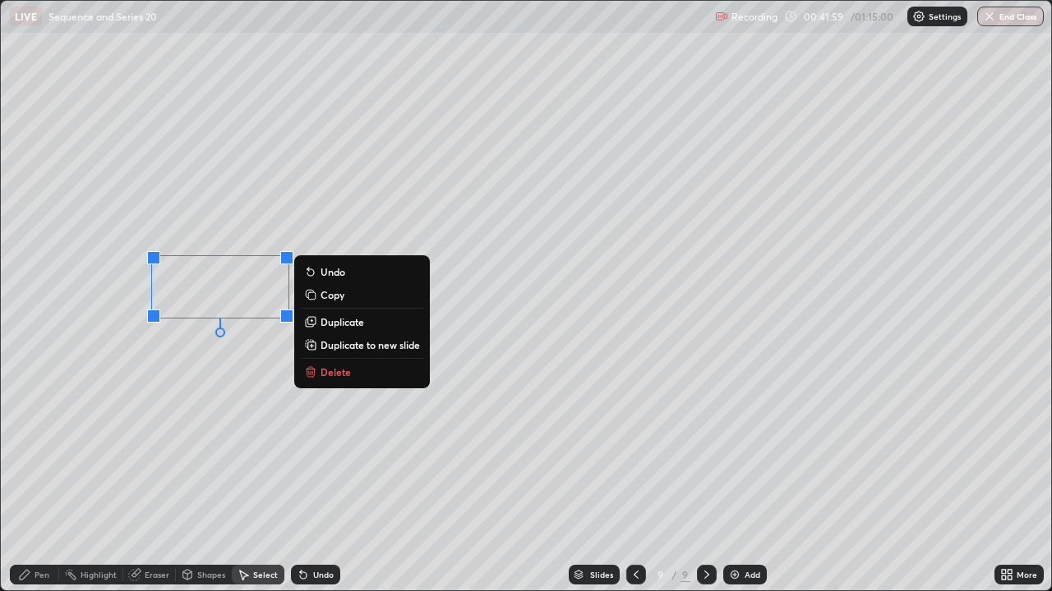
click at [323, 374] on p "Delete" at bounding box center [335, 372] width 30 height 13
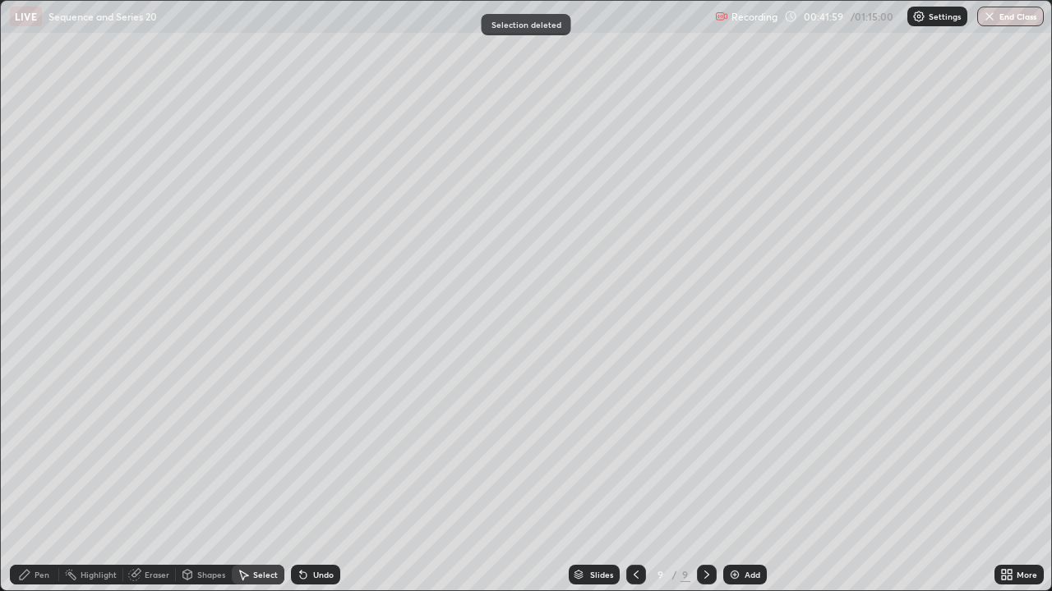
click at [23, 480] on div "Pen" at bounding box center [34, 575] width 49 height 20
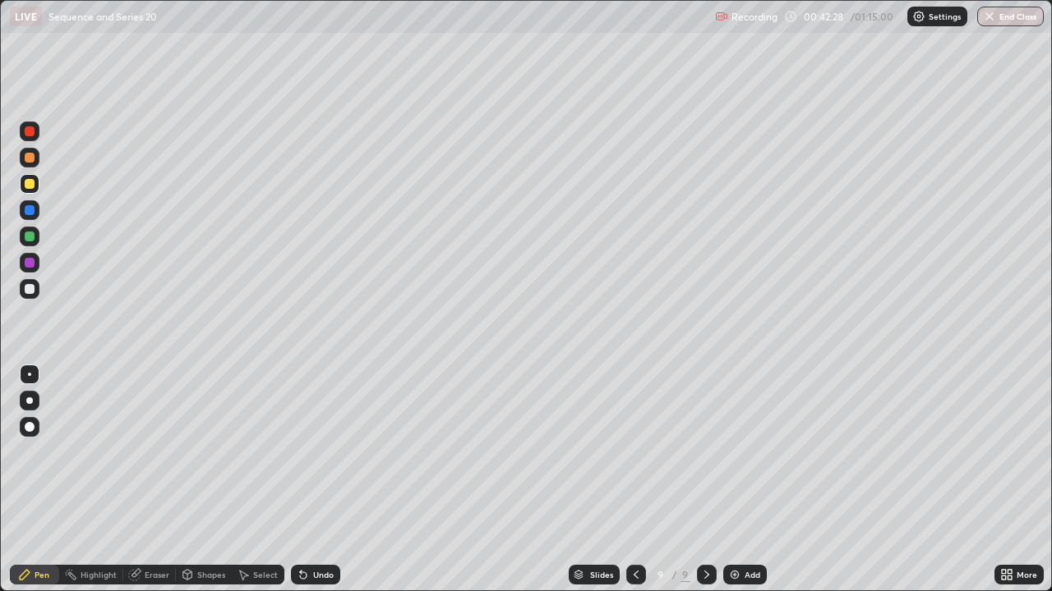
click at [29, 288] on div at bounding box center [30, 289] width 10 height 10
click at [23, 288] on div at bounding box center [30, 289] width 20 height 20
click at [0, 480] on div "Pen Highlight Eraser Shapes Select Undo Slides 9 / 9 Add More" at bounding box center [526, 575] width 1052 height 33
click at [311, 480] on div "Undo" at bounding box center [315, 575] width 49 height 20
click at [301, 480] on icon at bounding box center [303, 576] width 7 height 7
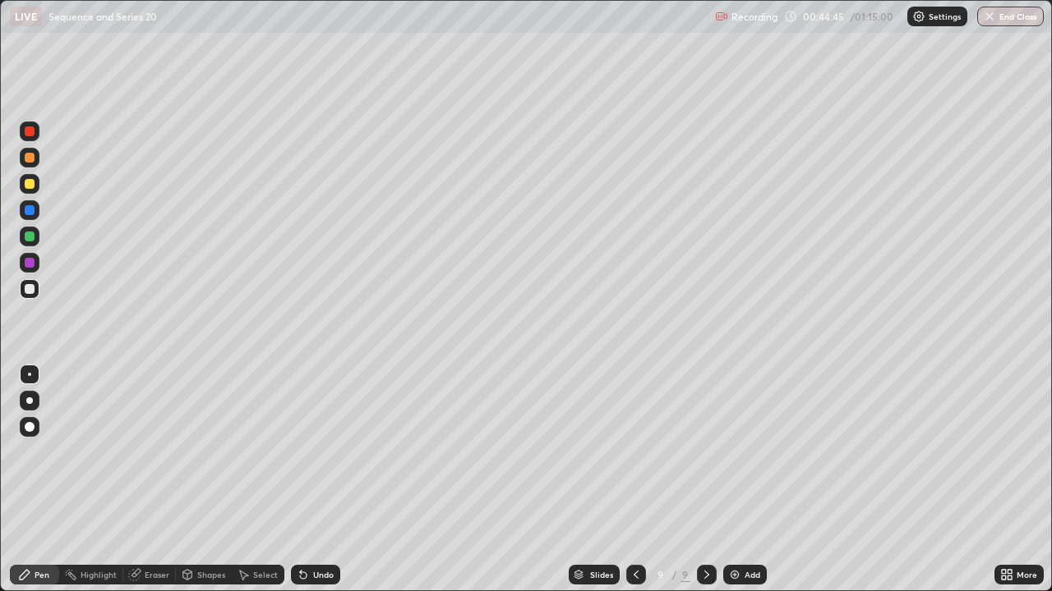
click at [306, 480] on icon at bounding box center [303, 574] width 13 height 13
click at [301, 480] on icon at bounding box center [303, 576] width 7 height 7
click at [302, 480] on icon at bounding box center [303, 576] width 7 height 7
click at [300, 480] on icon at bounding box center [303, 576] width 7 height 7
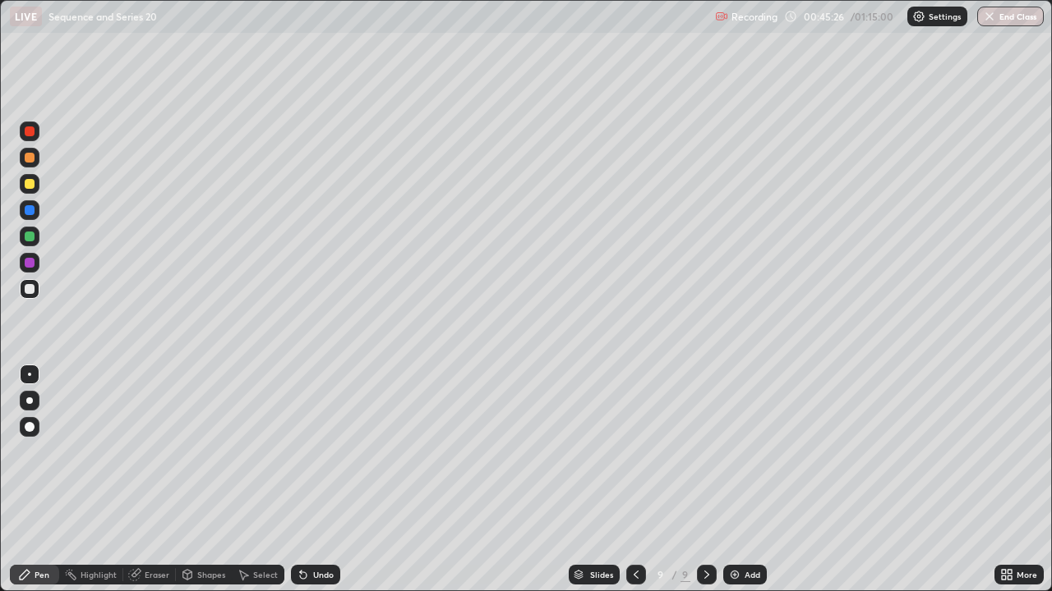
click at [306, 480] on icon at bounding box center [303, 574] width 13 height 13
click at [314, 480] on div "Undo" at bounding box center [323, 575] width 21 height 8
click at [315, 480] on div "Undo" at bounding box center [323, 575] width 21 height 8
click at [316, 480] on div "Undo" at bounding box center [323, 575] width 21 height 8
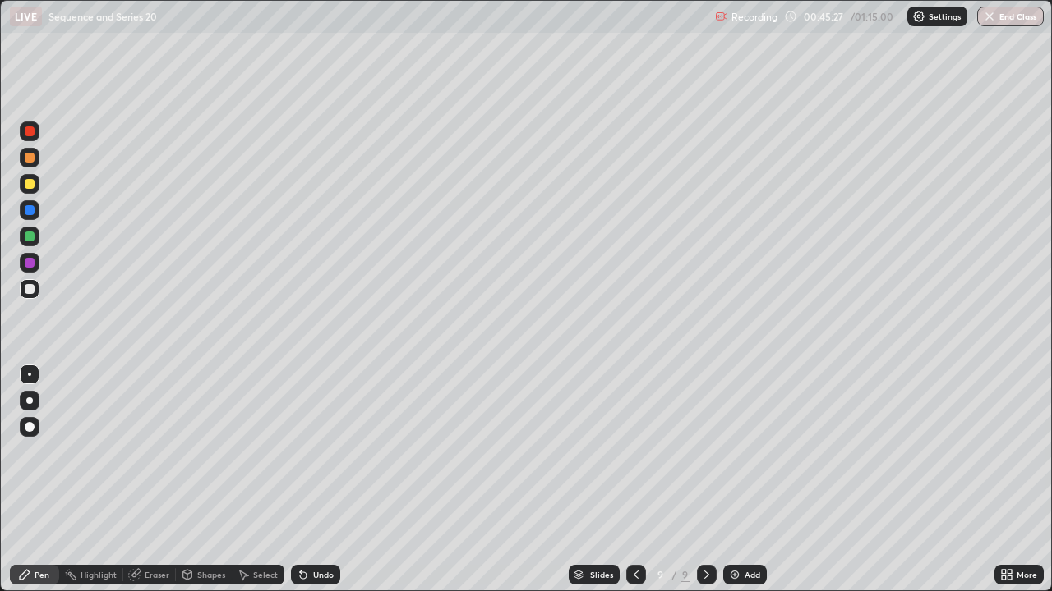
click at [318, 480] on div "Undo" at bounding box center [323, 575] width 21 height 8
click at [317, 480] on div "Undo" at bounding box center [323, 575] width 21 height 8
click at [318, 480] on div "Undo" at bounding box center [323, 575] width 21 height 8
click at [248, 480] on icon at bounding box center [243, 574] width 13 height 13
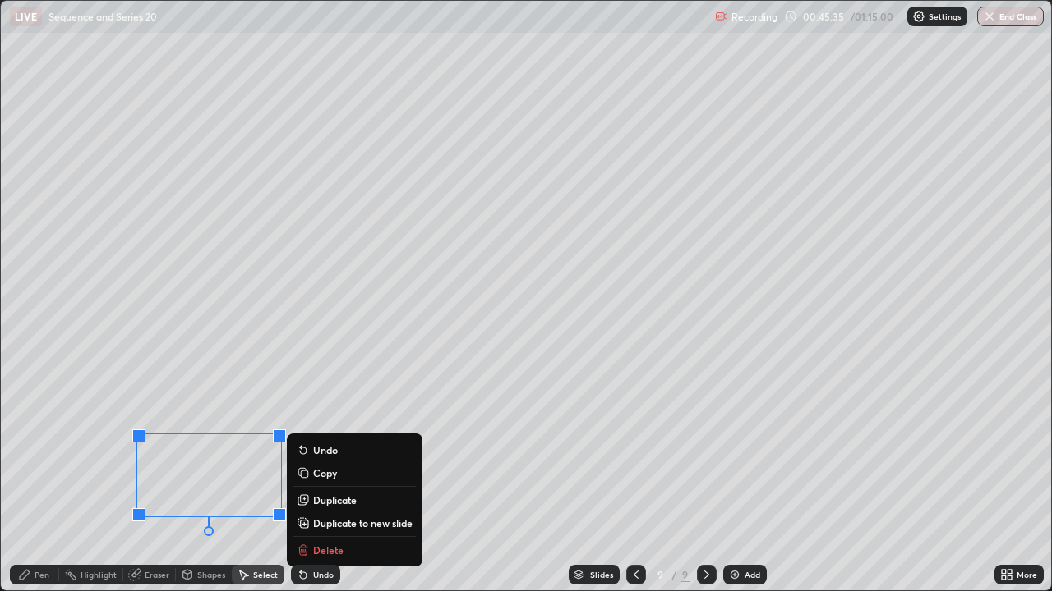
click at [341, 480] on p "Delete" at bounding box center [328, 550] width 30 height 13
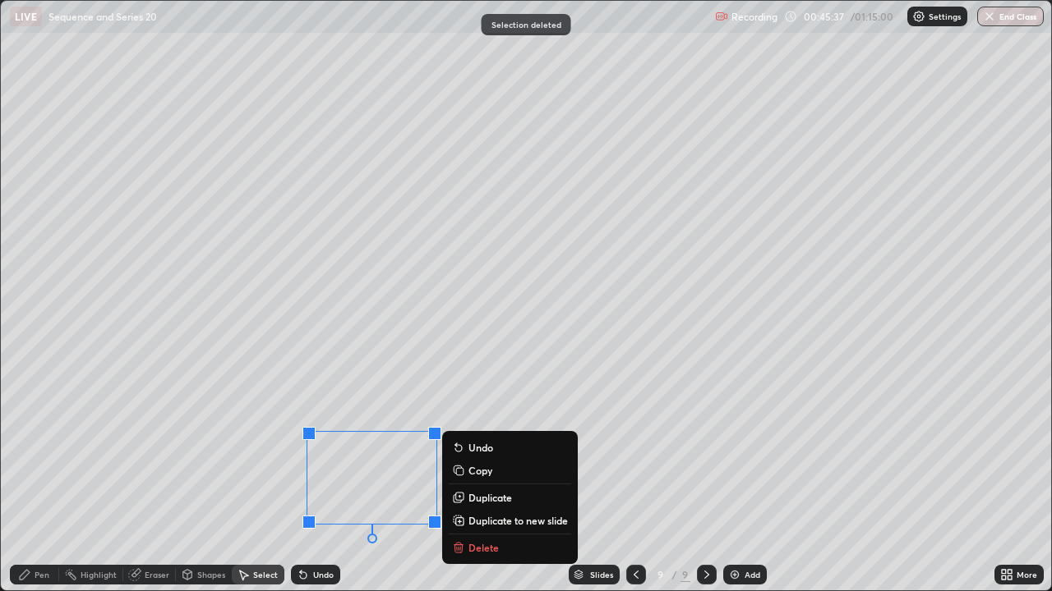
click at [476, 480] on p "Delete" at bounding box center [483, 547] width 30 height 13
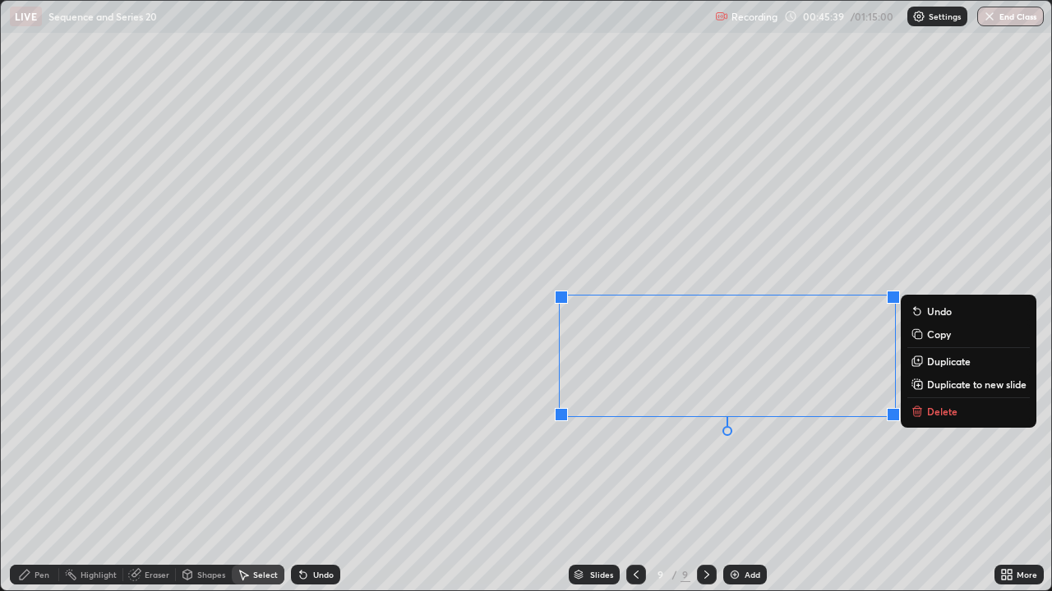
click at [916, 412] on icon at bounding box center [917, 412] width 7 height 7
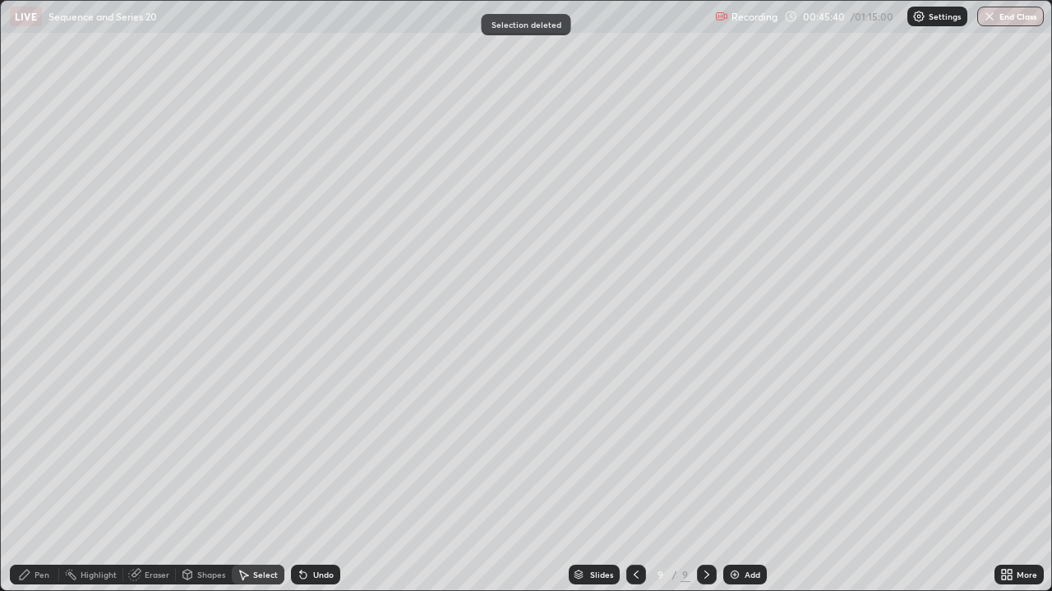
click at [41, 480] on div "Pen" at bounding box center [42, 575] width 15 height 8
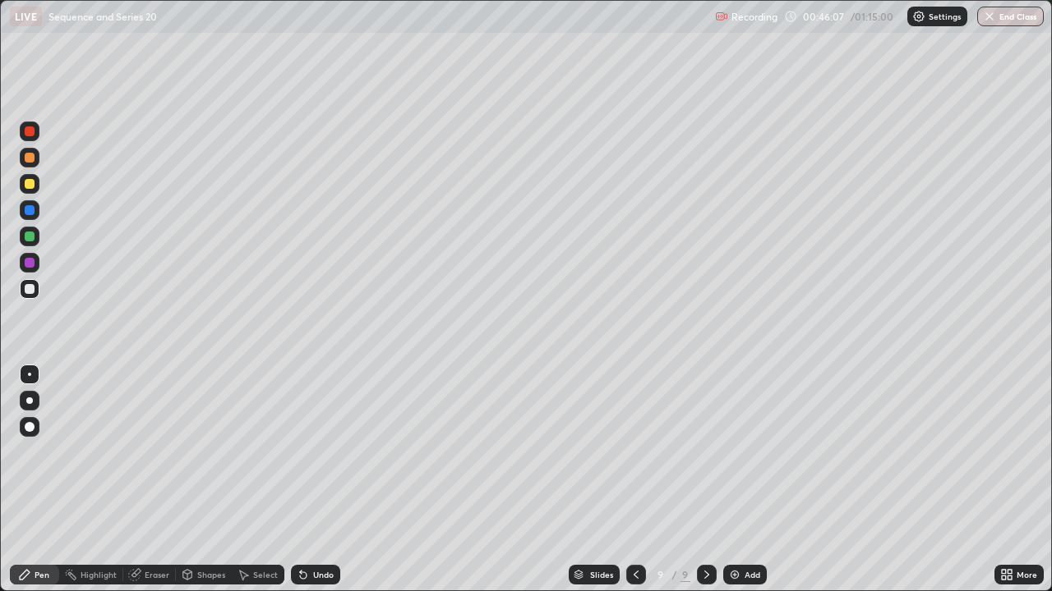
click at [410, 480] on div "Slides 9 / 9 Add" at bounding box center [667, 575] width 654 height 33
click at [742, 480] on div "Add" at bounding box center [745, 575] width 44 height 20
click at [636, 480] on icon at bounding box center [634, 574] width 13 height 13
click at [705, 480] on icon at bounding box center [706, 574] width 13 height 13
click at [626, 480] on div at bounding box center [635, 575] width 20 height 20
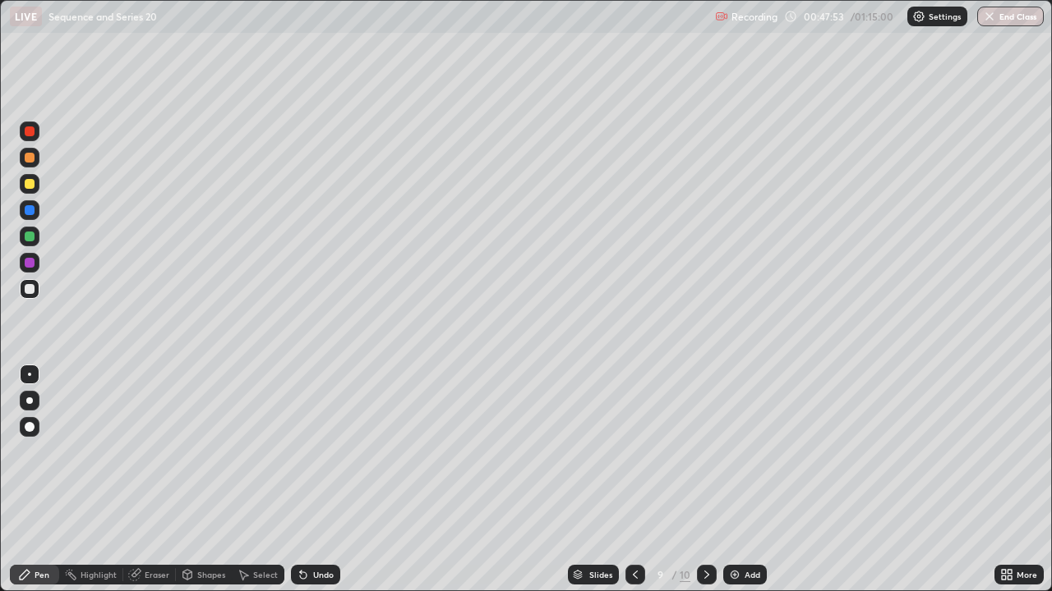
click at [697, 480] on div at bounding box center [707, 575] width 20 height 20
click at [636, 480] on icon at bounding box center [634, 574] width 13 height 13
click at [700, 480] on icon at bounding box center [706, 574] width 13 height 13
click at [29, 179] on div at bounding box center [30, 184] width 10 height 10
click at [335, 480] on div "Undo" at bounding box center [315, 575] width 49 height 20
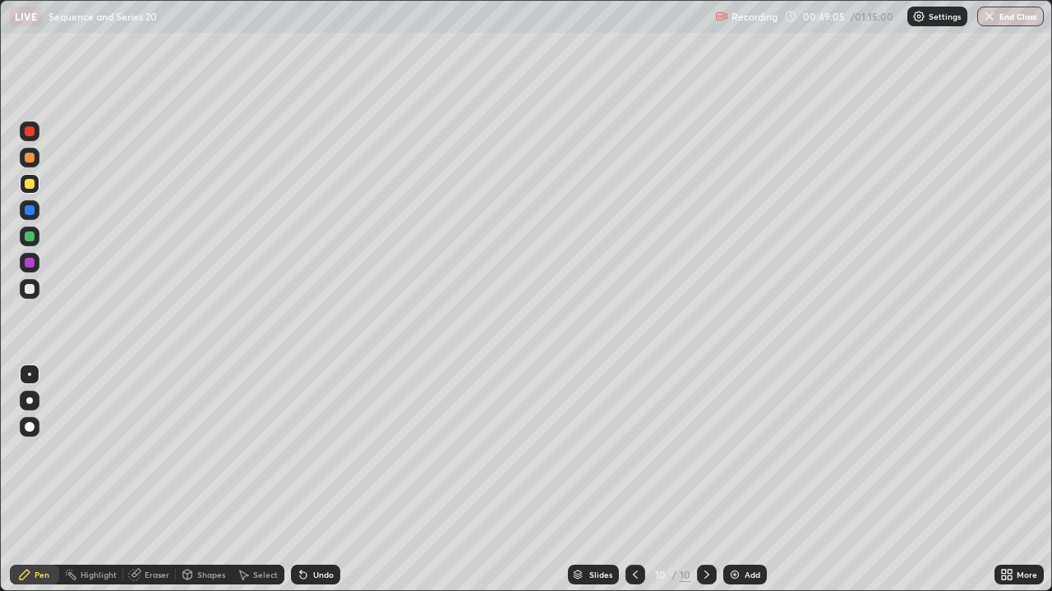
click at [333, 480] on div "Undo" at bounding box center [315, 575] width 49 height 20
click at [633, 480] on icon at bounding box center [634, 574] width 13 height 13
click at [705, 480] on icon at bounding box center [706, 574] width 13 height 13
click at [634, 480] on icon at bounding box center [634, 574] width 13 height 13
click at [705, 480] on icon at bounding box center [706, 574] width 13 height 13
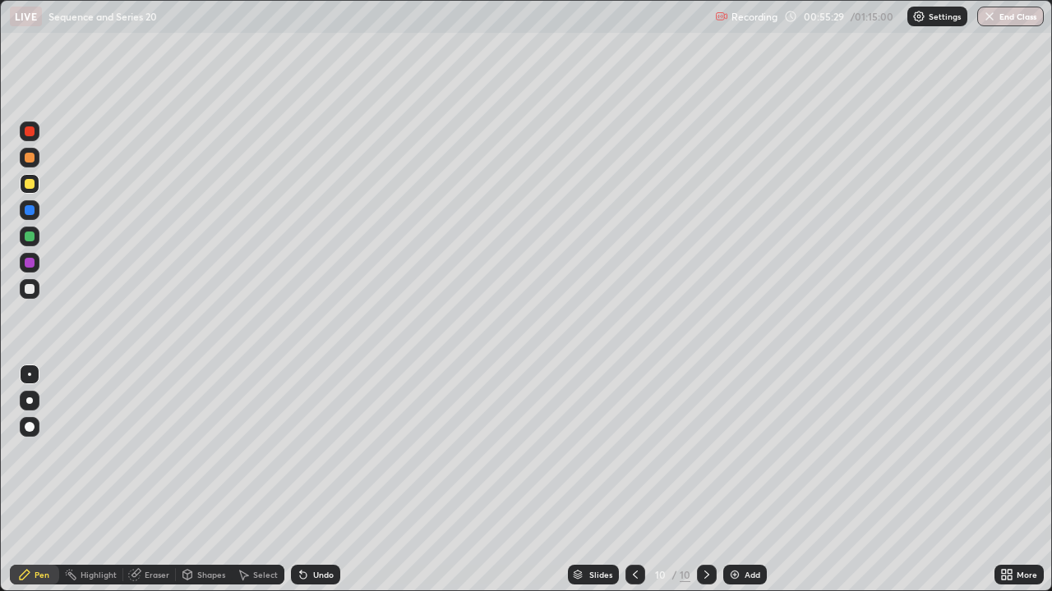
click at [698, 480] on div at bounding box center [707, 575] width 20 height 20
click at [733, 480] on img at bounding box center [734, 574] width 13 height 13
click at [33, 183] on div at bounding box center [30, 184] width 10 height 10
click at [36, 292] on div at bounding box center [30, 289] width 20 height 20
click at [28, 289] on div at bounding box center [30, 289] width 10 height 10
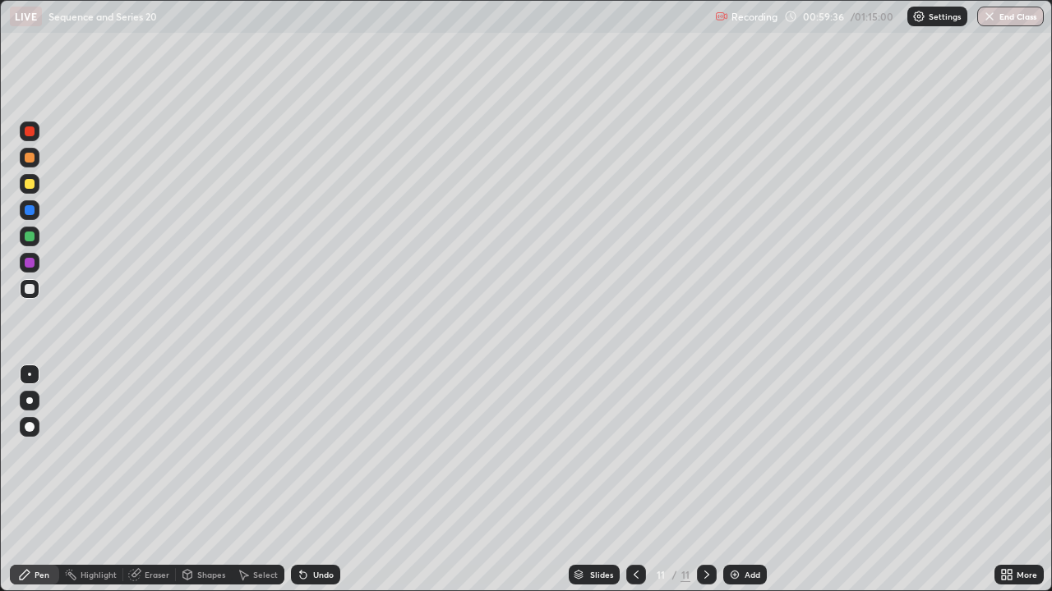
click at [28, 184] on div at bounding box center [30, 184] width 10 height 10
click at [29, 289] on div at bounding box center [30, 289] width 10 height 10
click at [28, 188] on div at bounding box center [30, 184] width 10 height 10
click at [635, 480] on icon at bounding box center [635, 574] width 13 height 13
click at [634, 480] on icon at bounding box center [635, 574] width 13 height 13
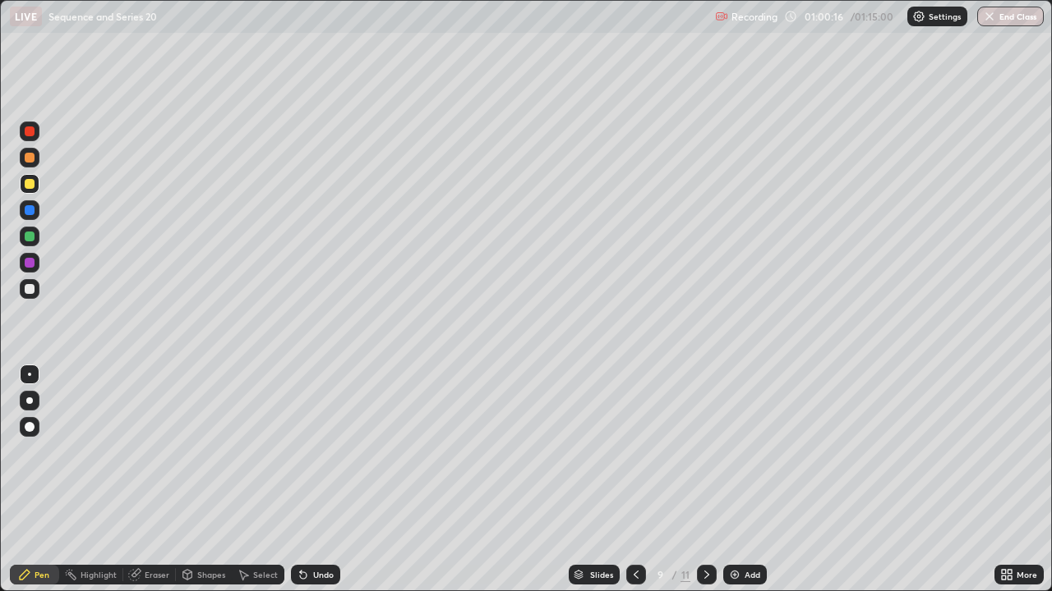
click at [704, 480] on icon at bounding box center [706, 574] width 13 height 13
click at [705, 480] on icon at bounding box center [706, 574] width 13 height 13
click at [748, 480] on div "Add" at bounding box center [752, 575] width 16 height 8
click at [634, 480] on icon at bounding box center [635, 574] width 13 height 13
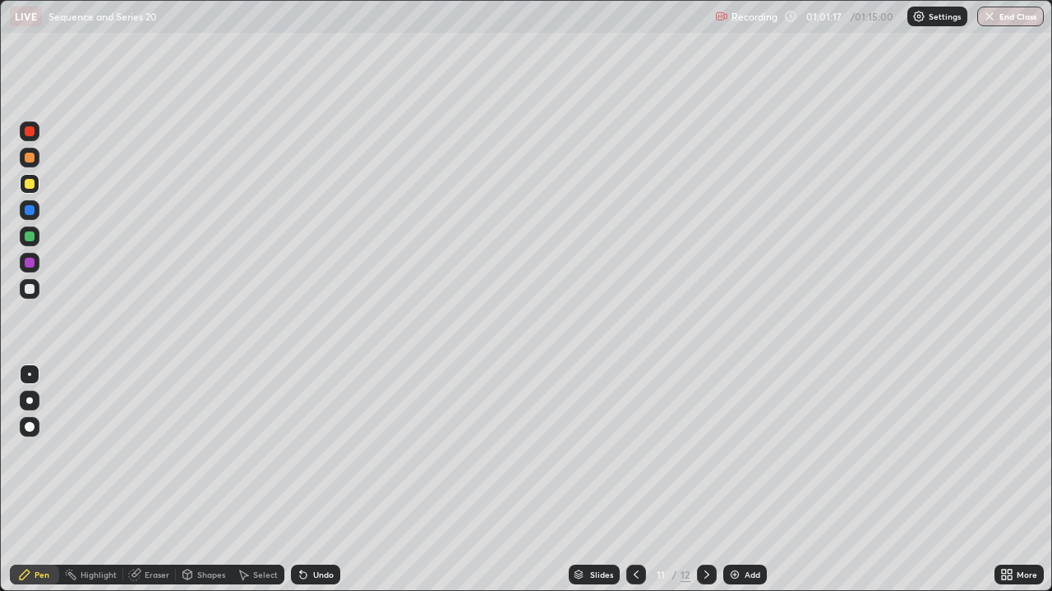
click at [705, 480] on icon at bounding box center [706, 574] width 13 height 13
click at [632, 480] on icon at bounding box center [635, 574] width 13 height 13
click at [704, 480] on icon at bounding box center [706, 575] width 5 height 8
click at [30, 185] on div at bounding box center [30, 184] width 10 height 10
click at [22, 293] on div at bounding box center [30, 289] width 20 height 20
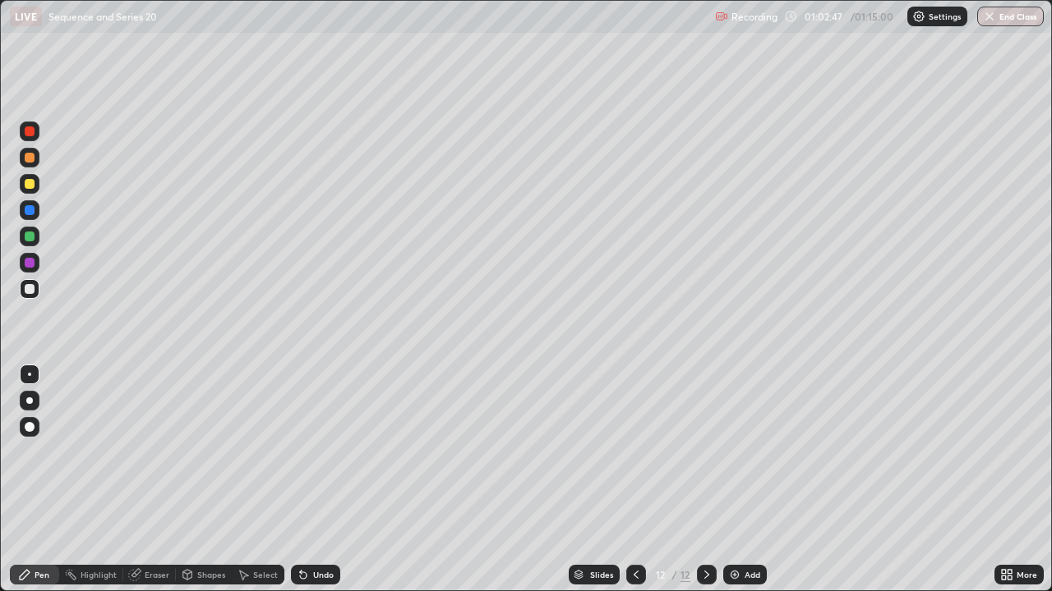
click at [633, 480] on icon at bounding box center [635, 574] width 13 height 13
click at [704, 480] on icon at bounding box center [706, 575] width 5 height 8
click at [626, 480] on div at bounding box center [636, 575] width 20 height 20
click at [703, 480] on icon at bounding box center [706, 574] width 13 height 13
click at [633, 480] on icon at bounding box center [635, 574] width 13 height 13
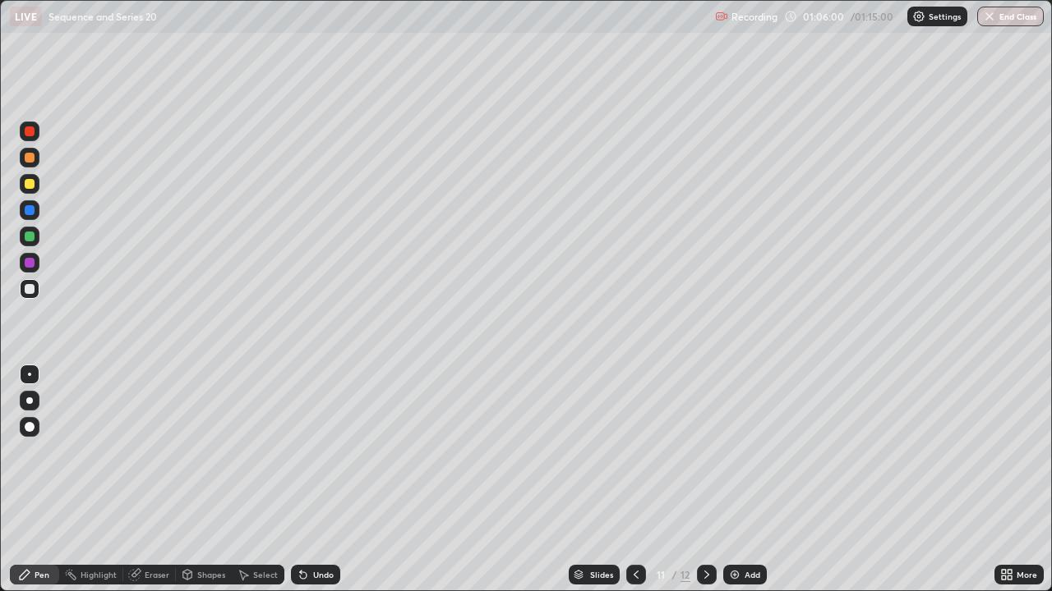
click at [703, 480] on div at bounding box center [707, 575] width 20 height 20
click at [634, 480] on icon at bounding box center [635, 574] width 13 height 13
click at [702, 480] on icon at bounding box center [706, 574] width 13 height 13
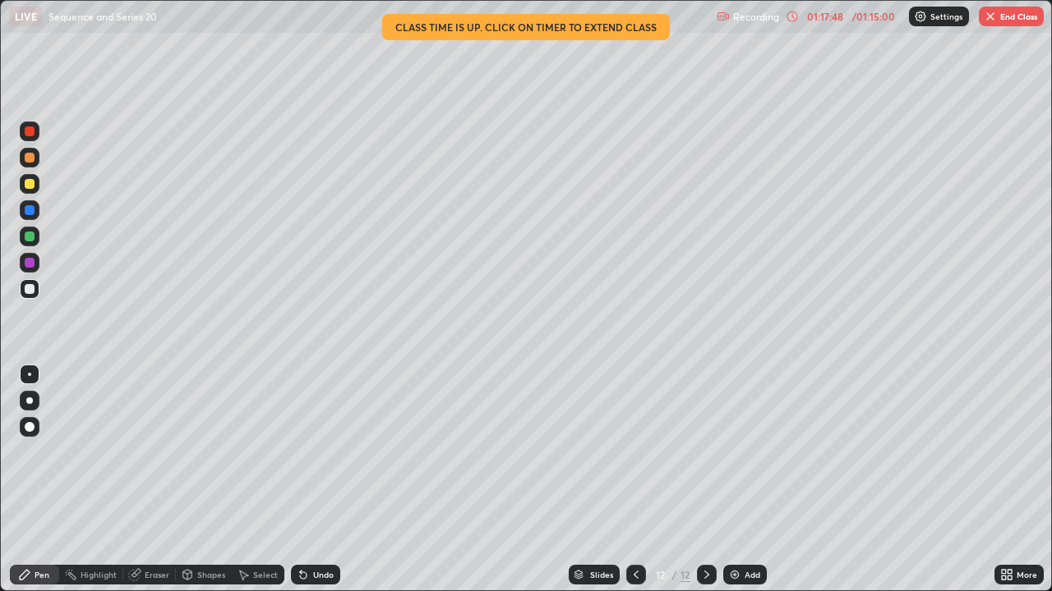
click at [818, 19] on div "01:17:48" at bounding box center [825, 17] width 46 height 10
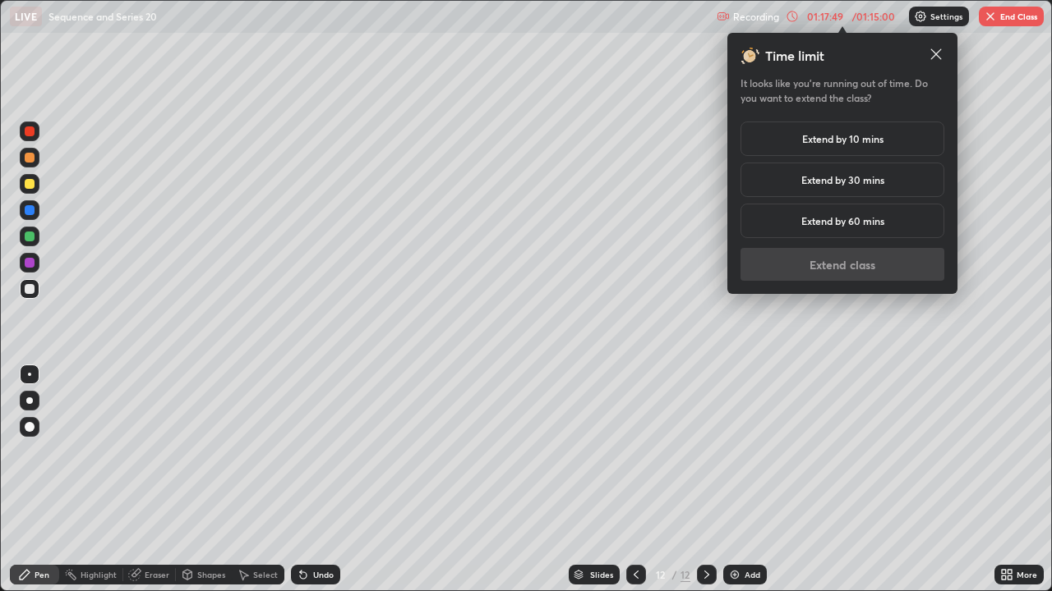
click at [808, 148] on div "Extend by 10 mins" at bounding box center [842, 139] width 204 height 35
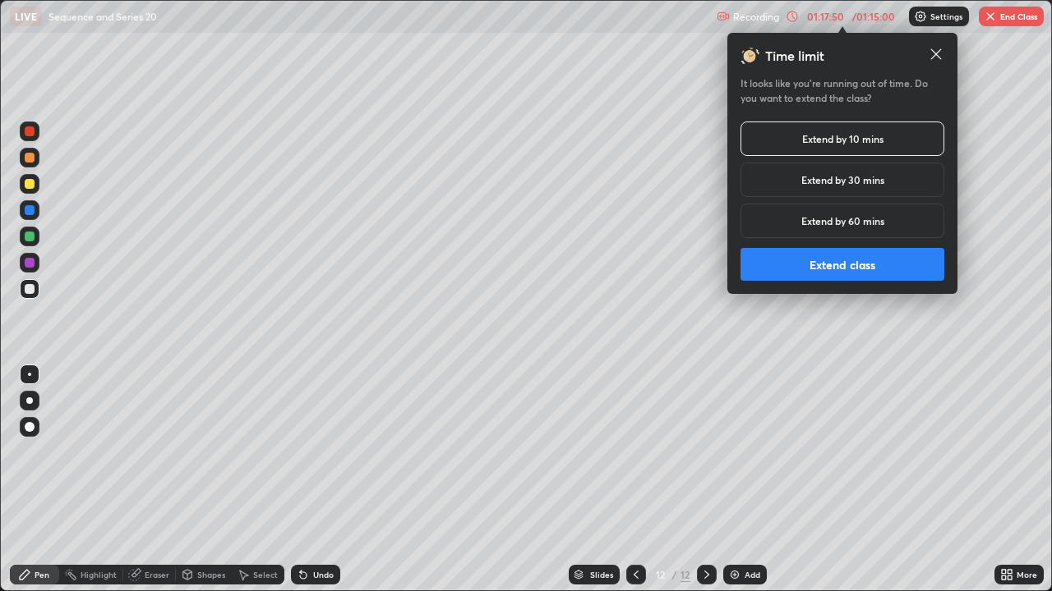
click at [866, 266] on button "Extend class" at bounding box center [842, 264] width 204 height 33
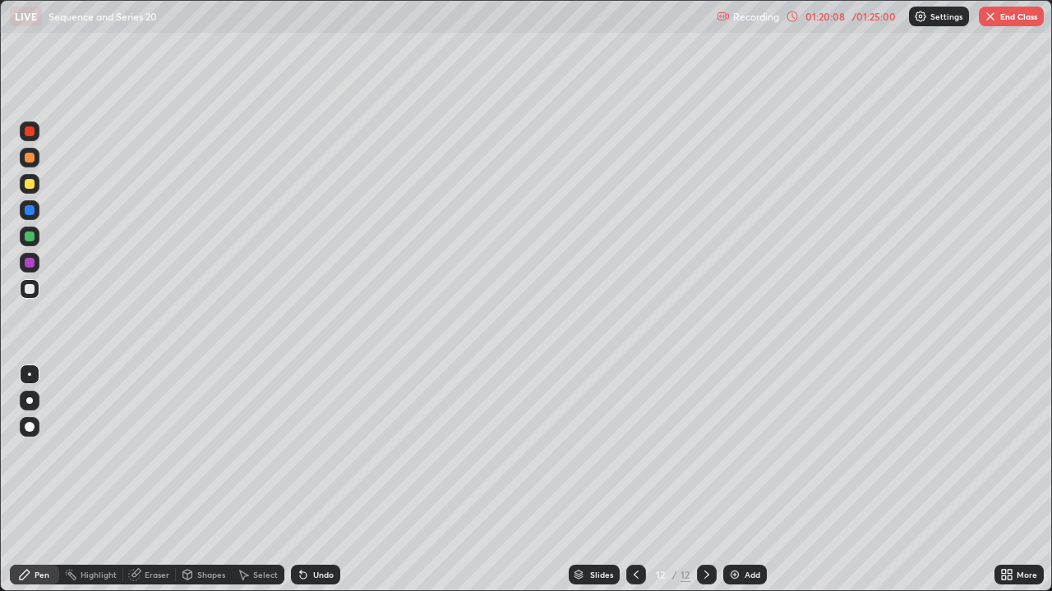
click at [1016, 21] on button "End Class" at bounding box center [1010, 17] width 65 height 20
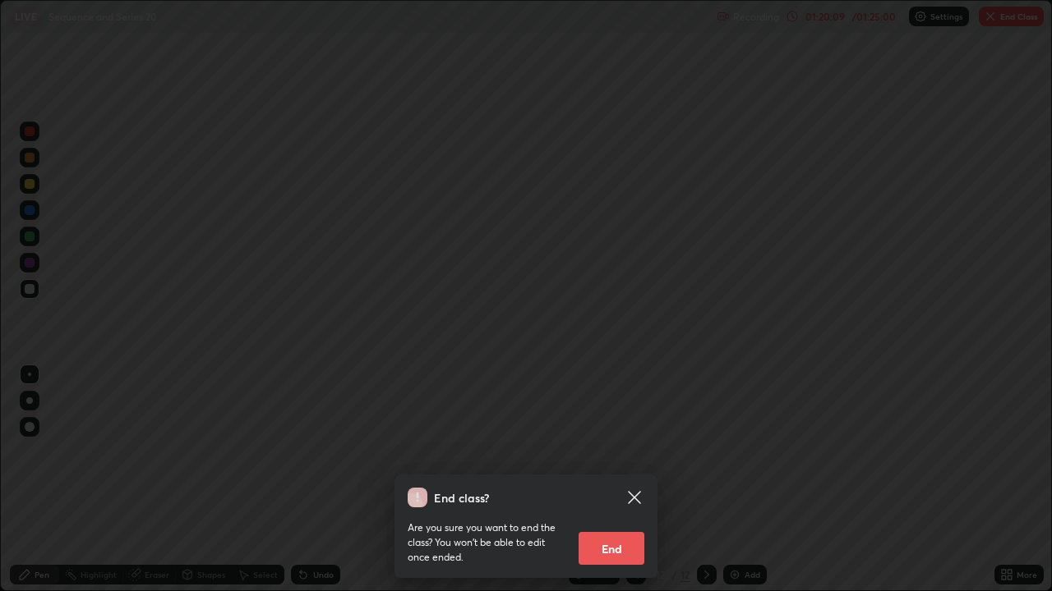
click at [603, 480] on button "End" at bounding box center [611, 548] width 66 height 33
